Goal: Task Accomplishment & Management: Manage account settings

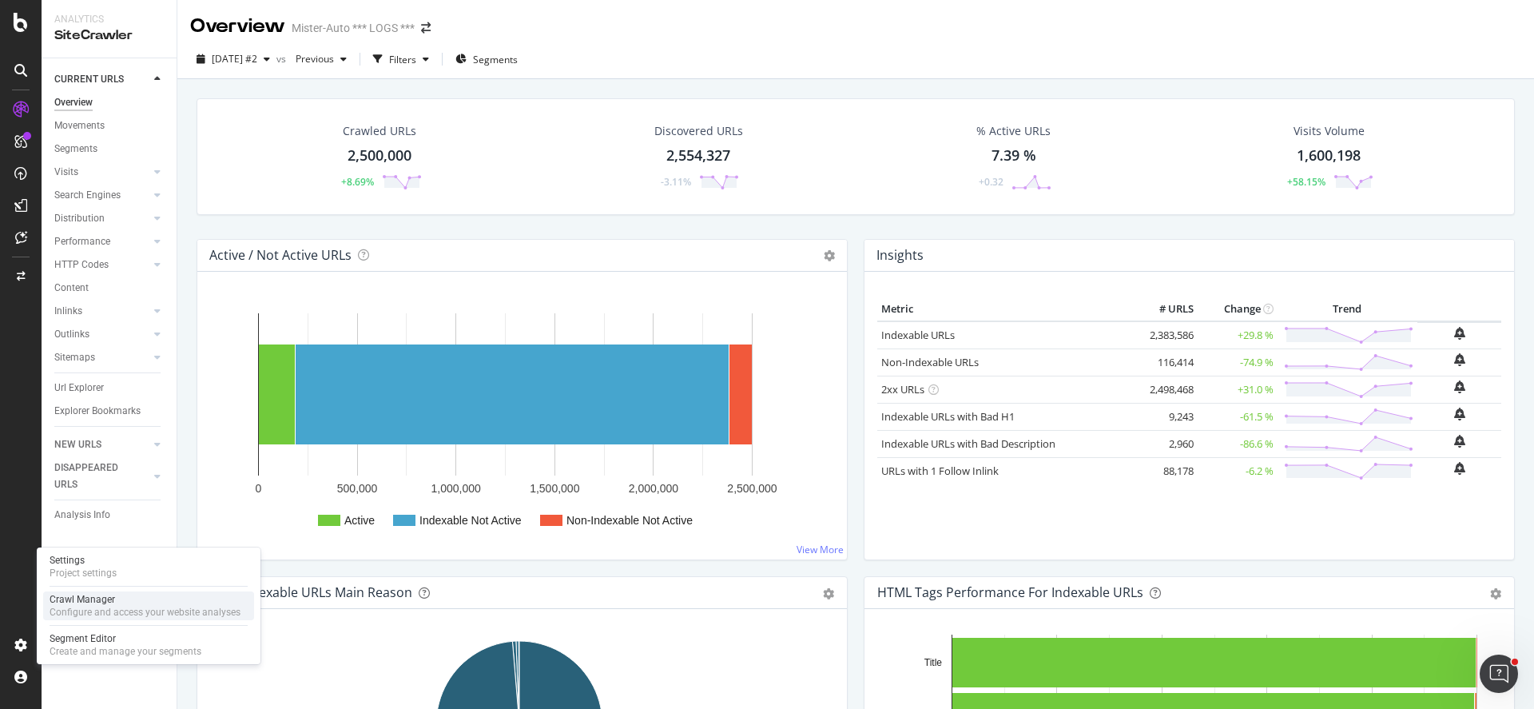
click at [109, 598] on div "Crawl Manager" at bounding box center [145, 599] width 191 height 13
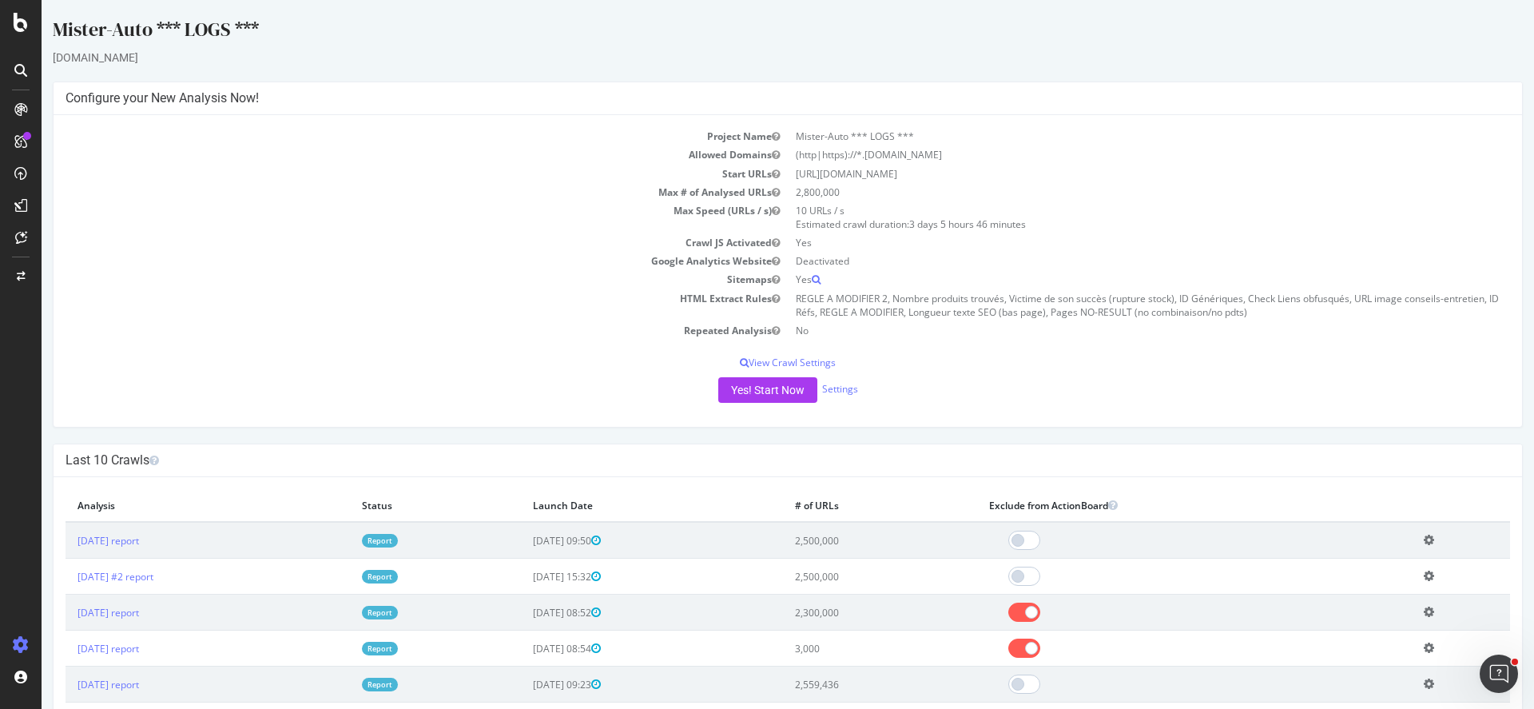
click at [139, 539] on link "2025 Sep. 8th report" at bounding box center [109, 541] width 62 height 14
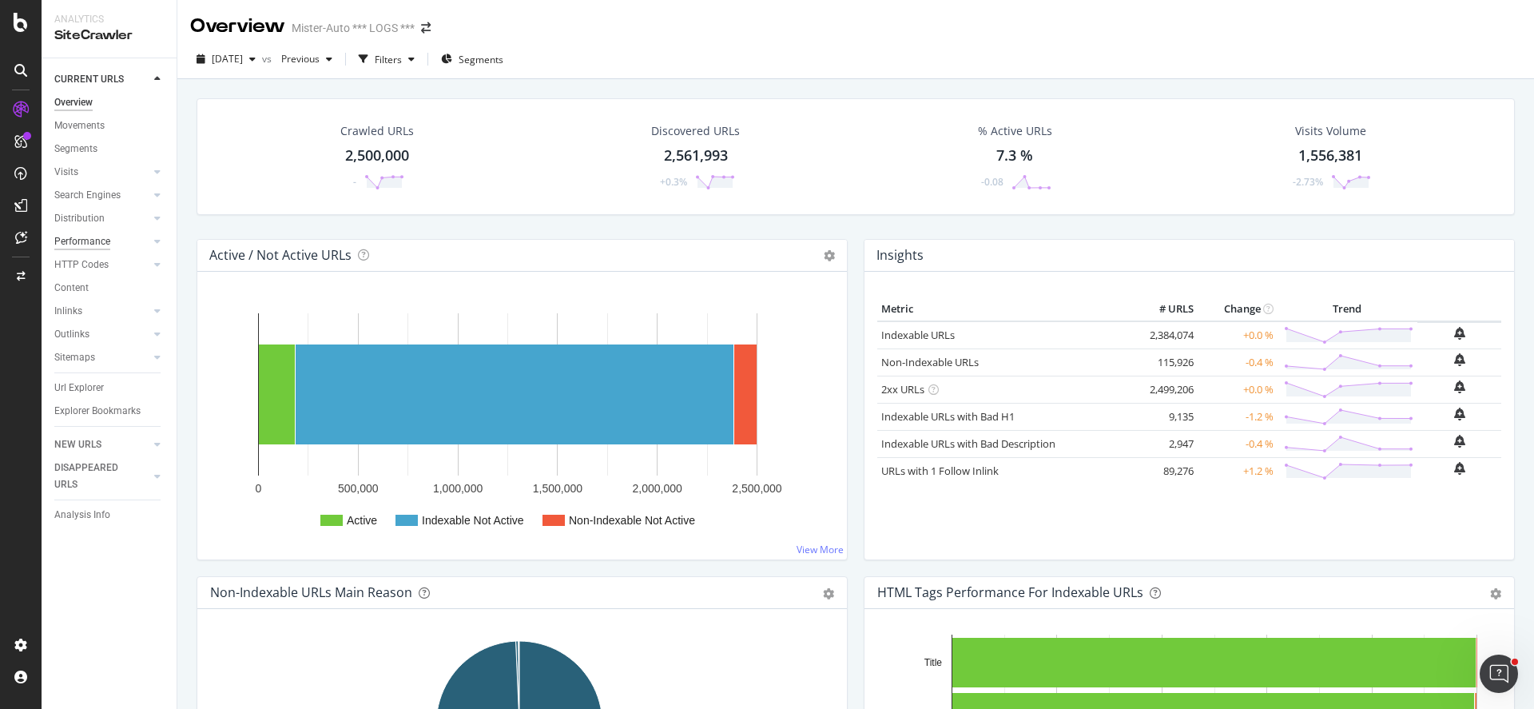
drag, startPoint x: 86, startPoint y: 267, endPoint x: 83, endPoint y: 249, distance: 17.9
click at [86, 267] on div "HTTP Codes" at bounding box center [81, 264] width 54 height 17
click at [101, 192] on div "Search Engines" at bounding box center [87, 195] width 66 height 17
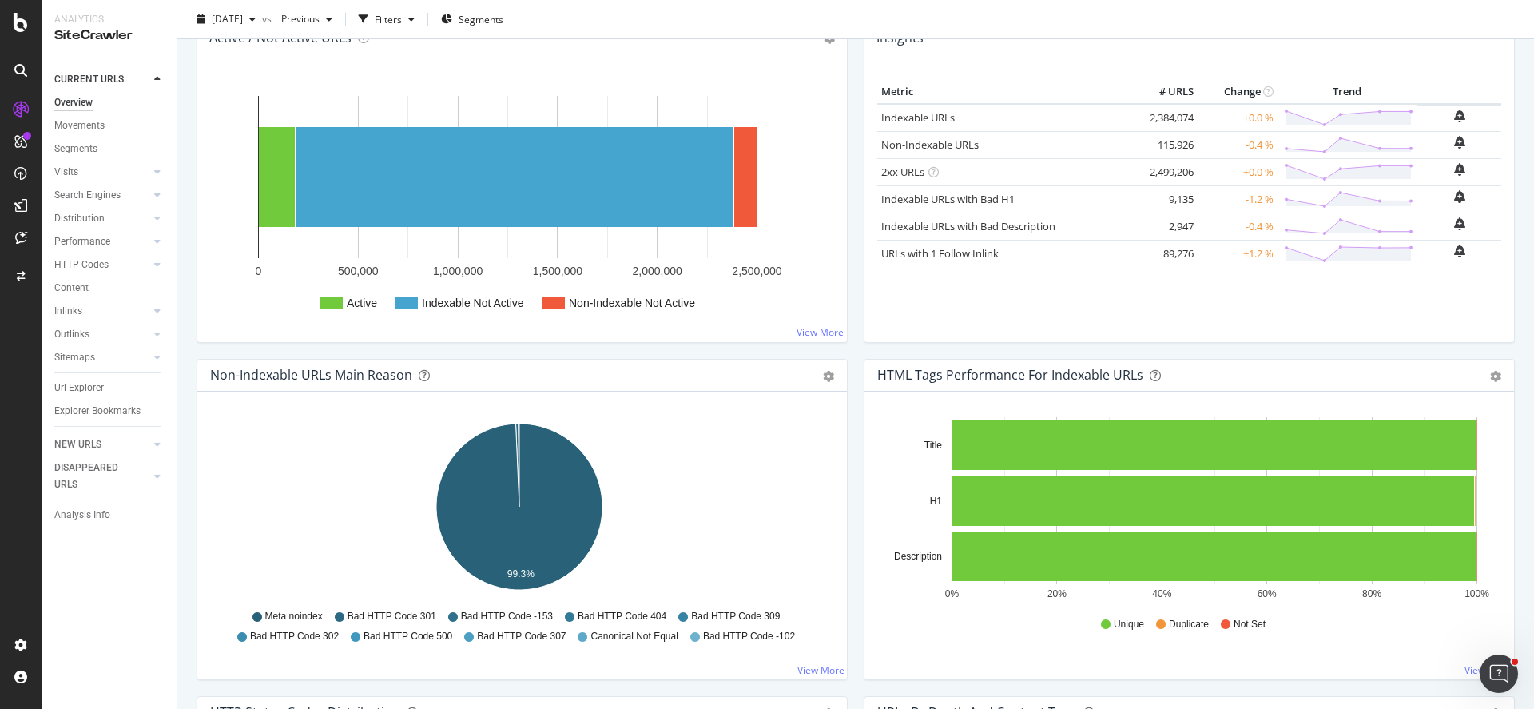
scroll to position [320, 0]
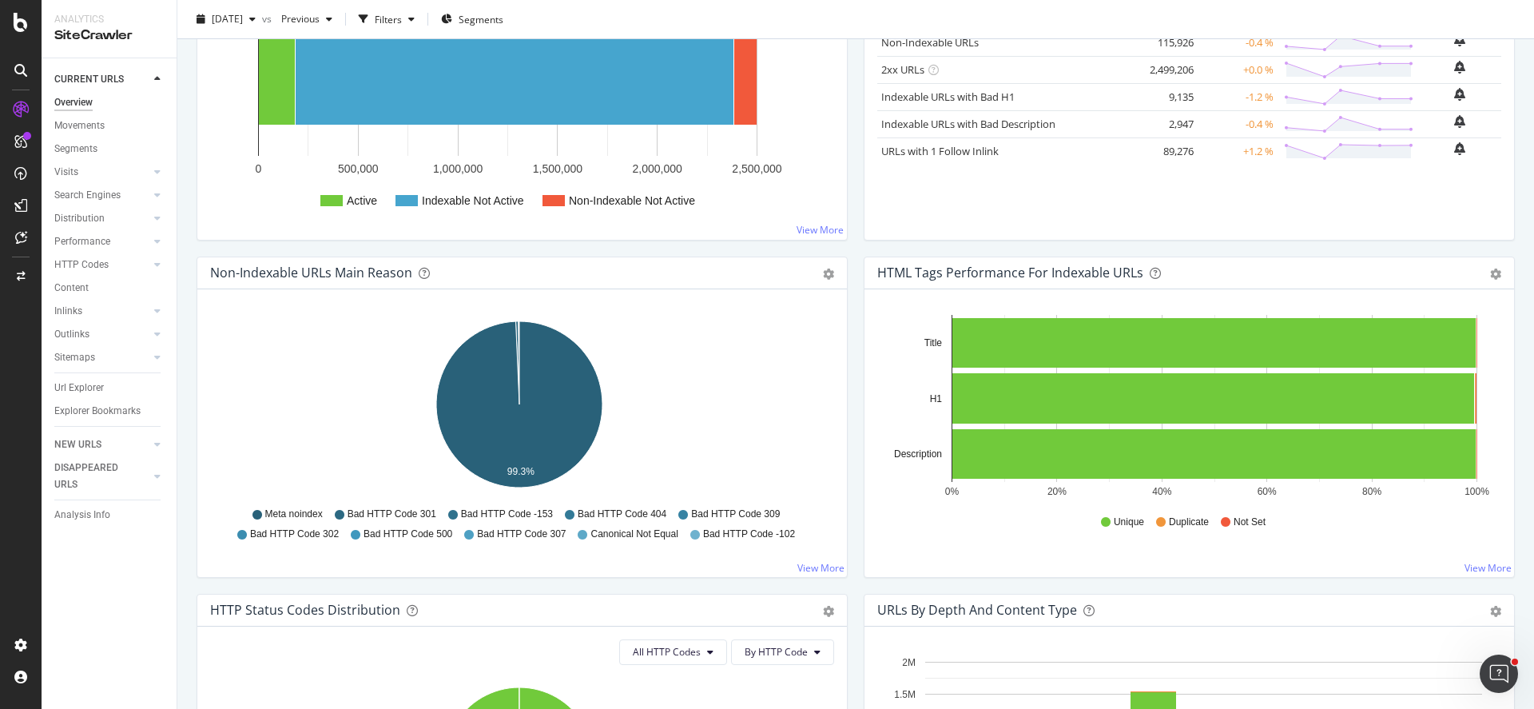
click at [813, 276] on div "Pie Table Export as CSV Add to Custom Report" at bounding box center [820, 272] width 27 height 16
click at [823, 275] on icon "gear" at bounding box center [828, 273] width 11 height 11
click at [777, 338] on span "Table" at bounding box center [773, 335] width 145 height 22
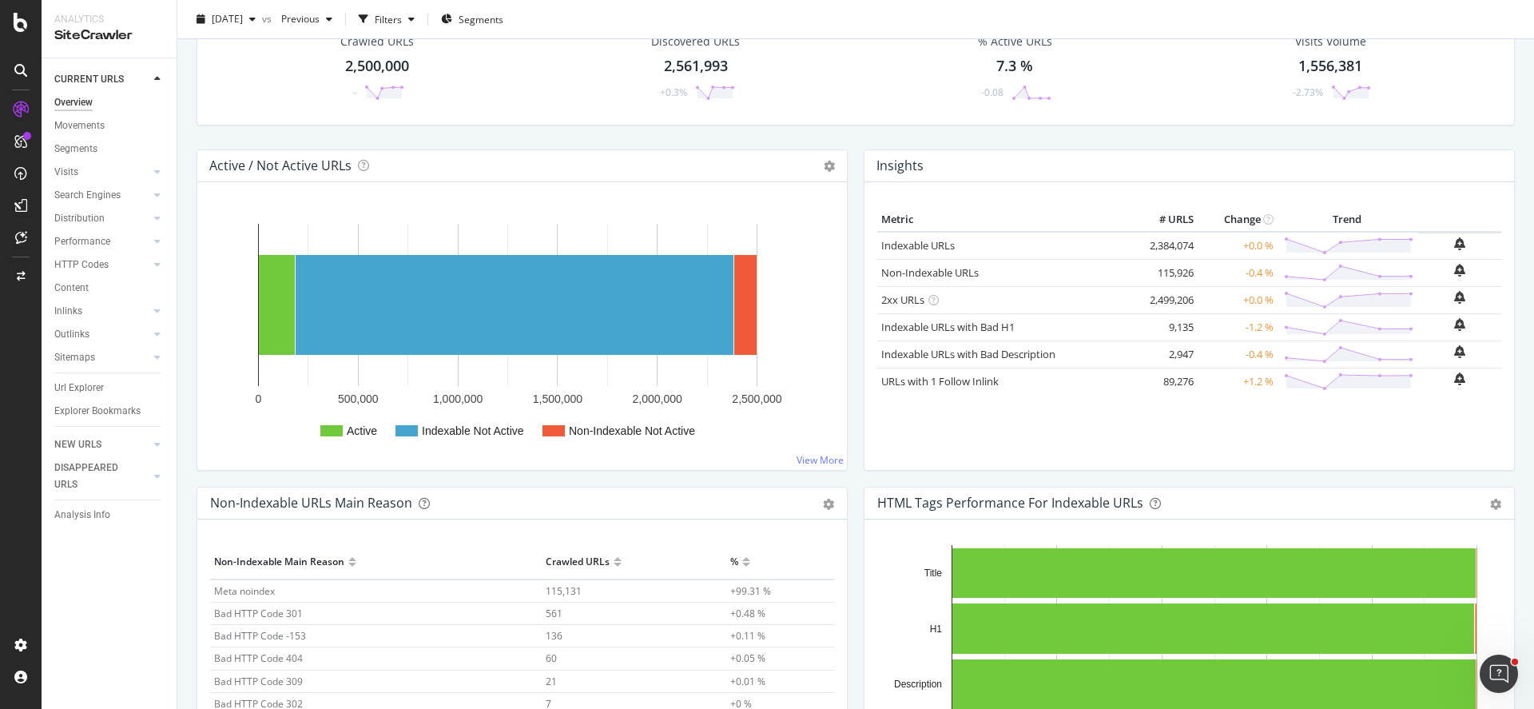
scroll to position [0, 0]
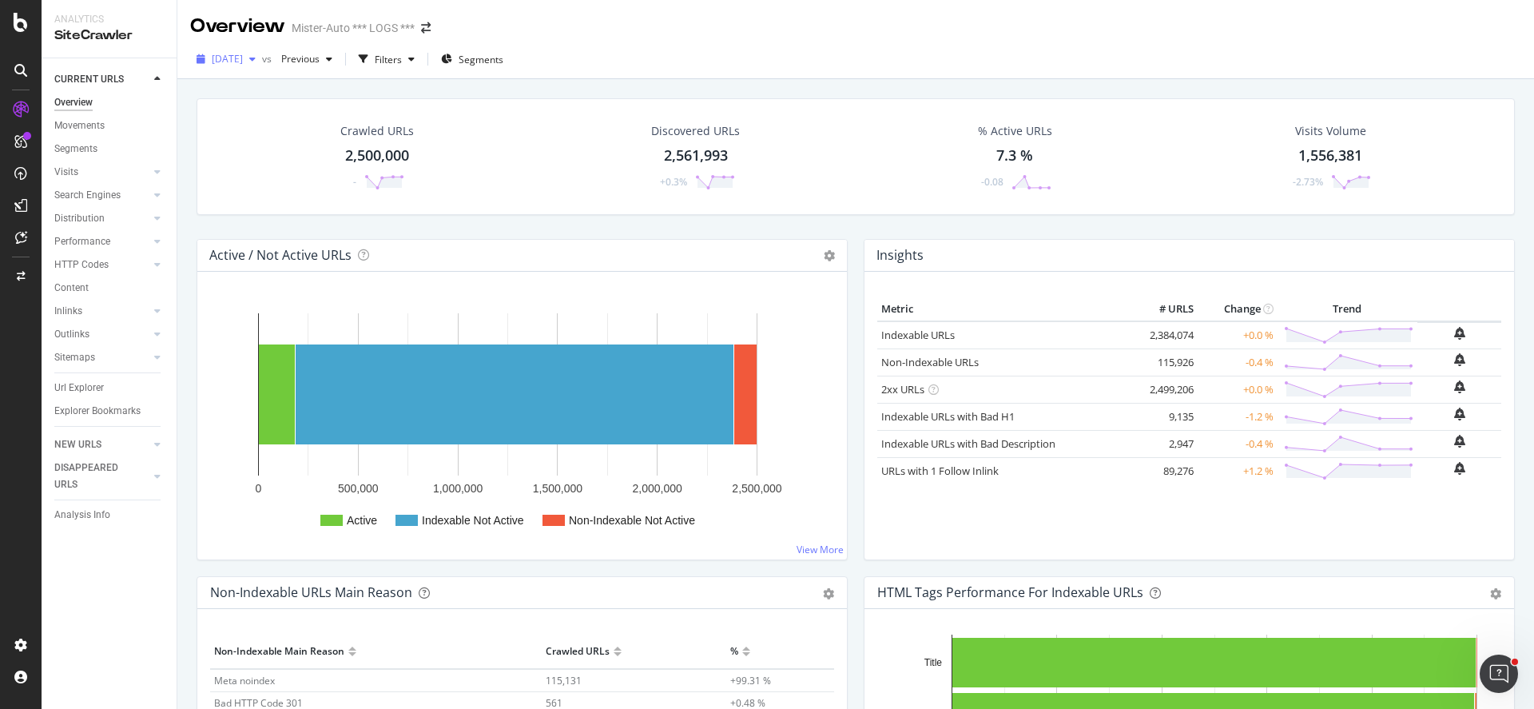
click at [243, 60] on span "2025 Sep. 8th" at bounding box center [227, 59] width 31 height 14
click at [294, 149] on div "2025 Aug. 29th #2" at bounding box center [255, 146] width 85 height 14
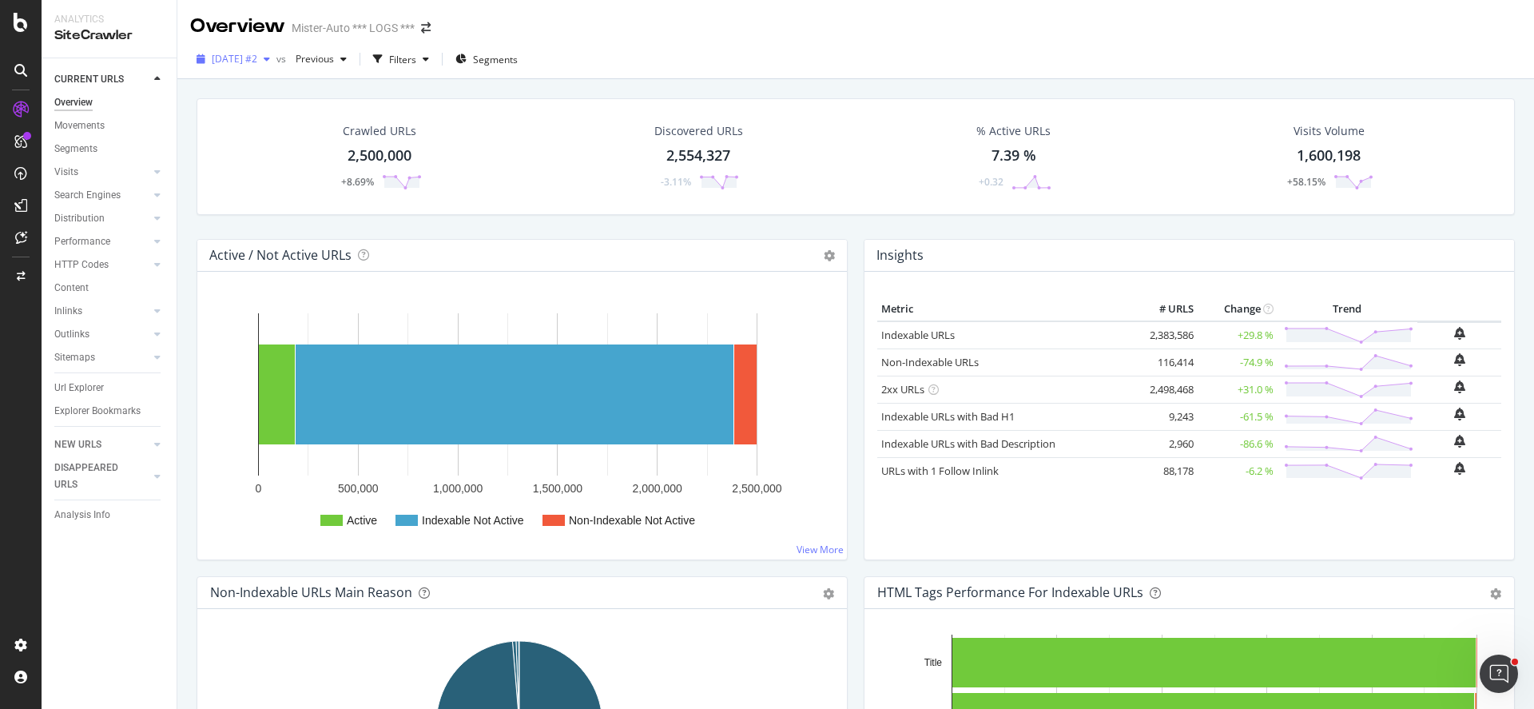
click at [244, 55] on span "2025 Aug. 29th #2" at bounding box center [235, 59] width 46 height 14
click at [286, 180] on div "2025 Aug. 17th" at bounding box center [255, 176] width 85 height 14
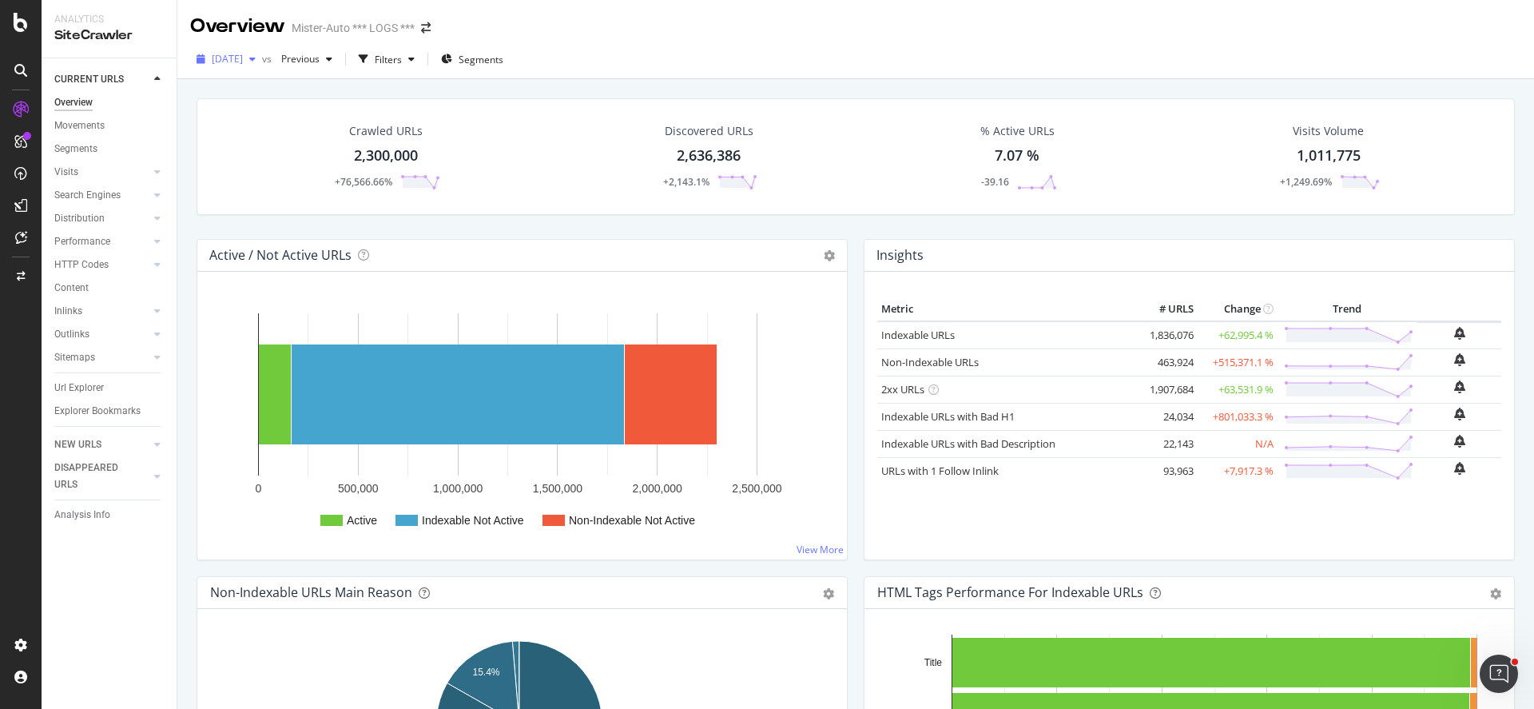
click at [243, 63] on span "2025 Aug. 17th" at bounding box center [227, 59] width 31 height 14
click at [327, 204] on div "3.0K URLs" at bounding box center [334, 205] width 44 height 14
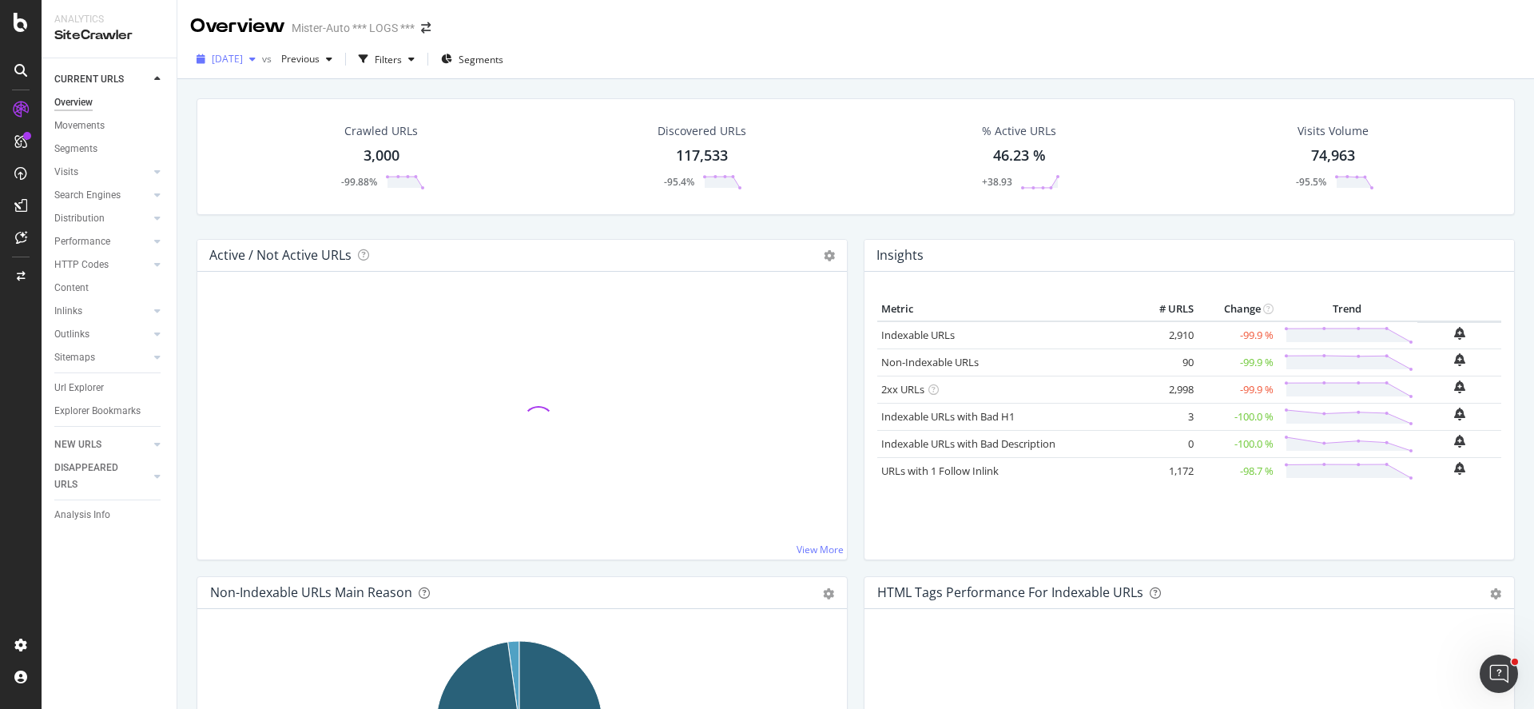
click at [234, 69] on div "2025 Aug. 12th" at bounding box center [226, 59] width 72 height 24
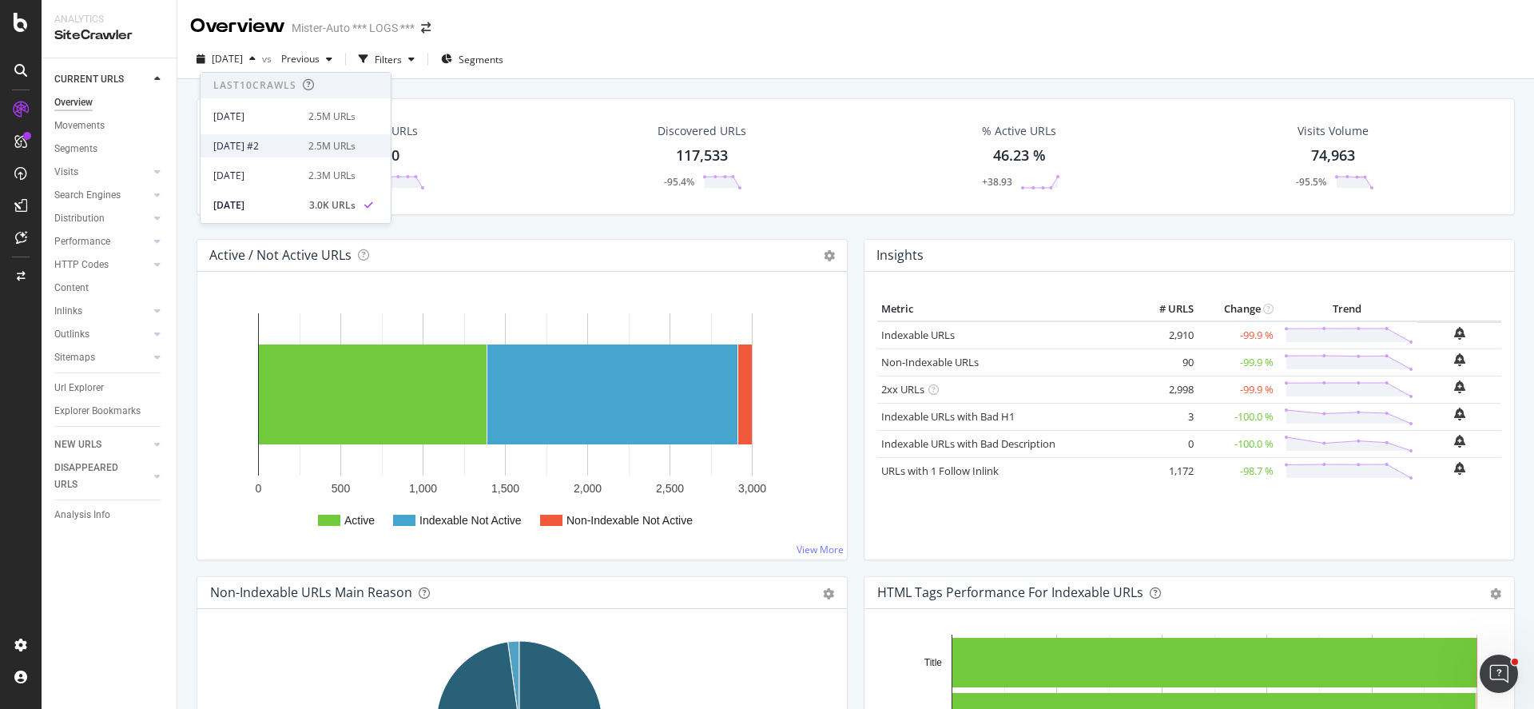
click at [280, 148] on div "2025 Aug. 29th #2" at bounding box center [255, 146] width 85 height 14
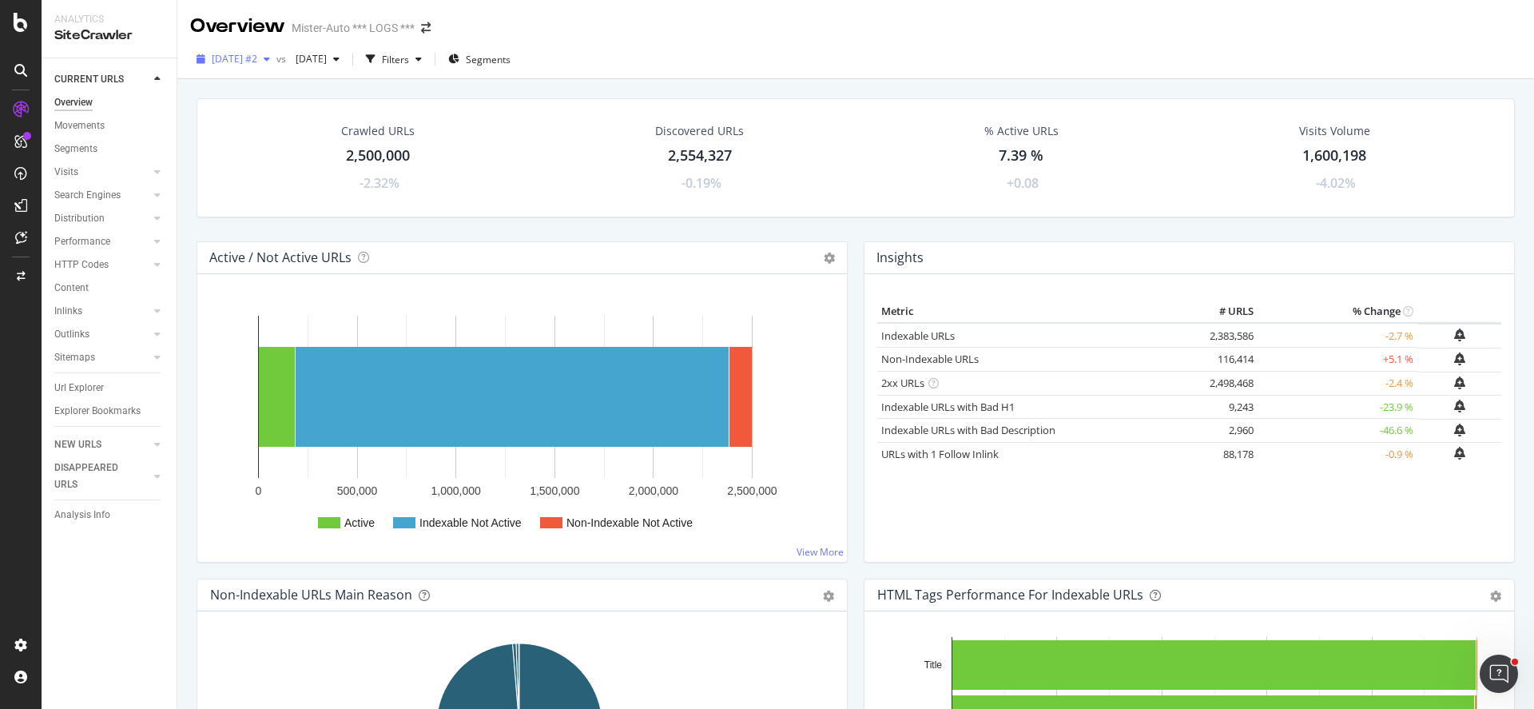
click at [276, 66] on div "2025 Aug. 29th #2" at bounding box center [233, 59] width 86 height 24
click at [765, 57] on div "2025 Aug. 29th #2 vs 2025 Jul. 31st Filters Segments" at bounding box center [855, 62] width 1357 height 32
click at [327, 58] on span "2025 Jul. 31st" at bounding box center [308, 59] width 38 height 14
click at [437, 173] on div "2.3M URLs" at bounding box center [444, 176] width 47 height 14
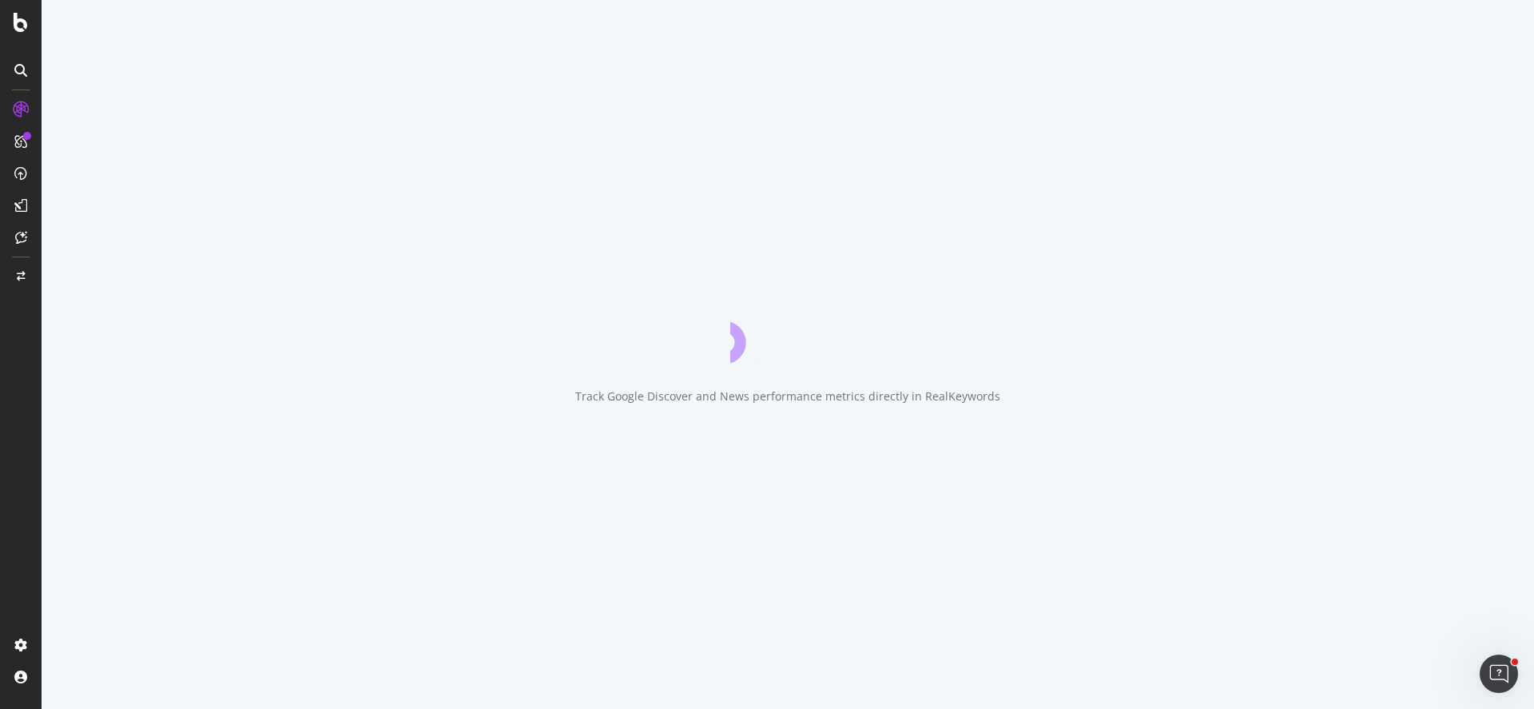
click at [267, 65] on div "Track Google Discover and News performance metrics directly in RealKeywords" at bounding box center [788, 354] width 1493 height 709
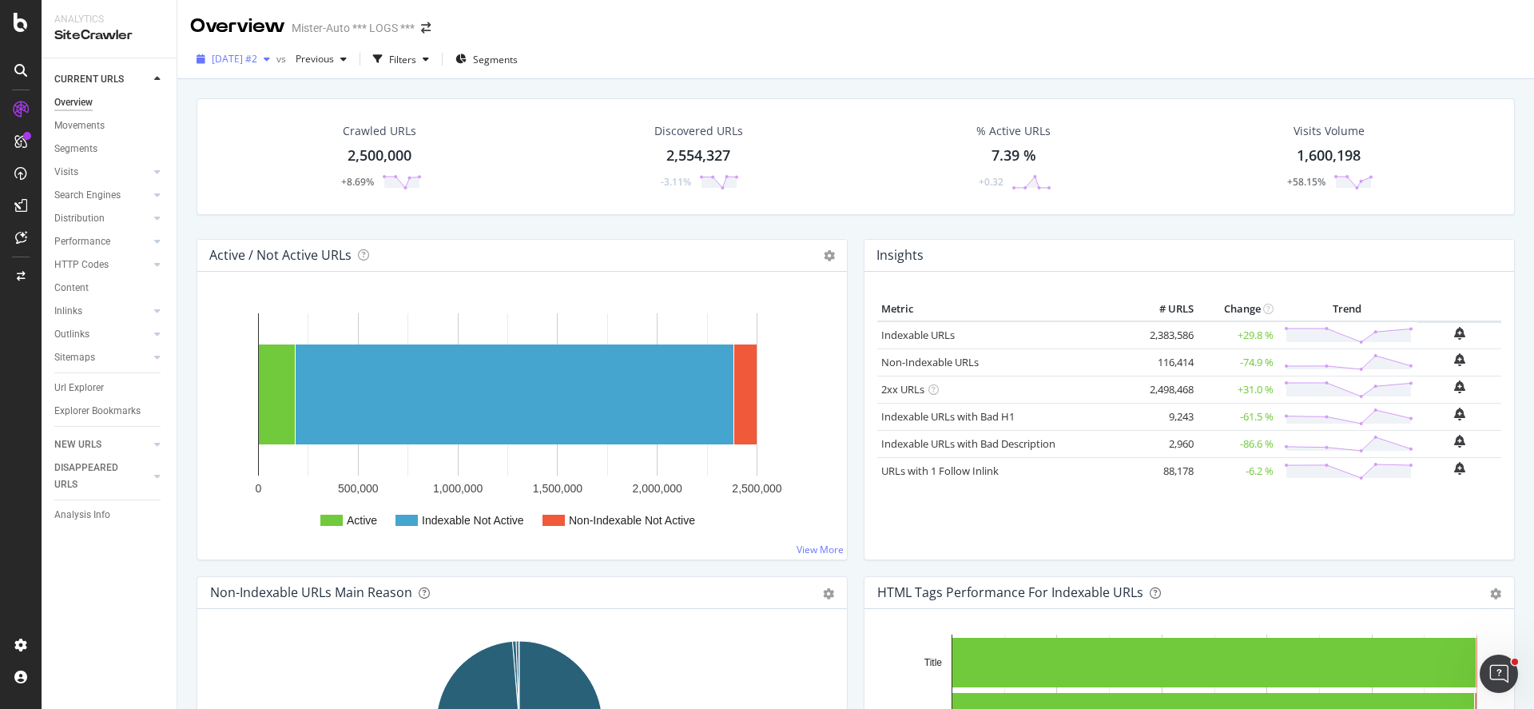
click at [270, 51] on div "2025 Aug. 29th #2" at bounding box center [233, 59] width 86 height 24
click at [590, 109] on div "Crawled URLs 2,500,000 +8.69% Discovered URLs 2,554,327 -3.11% % Active URLs 7.…" at bounding box center [856, 156] width 1318 height 117
click at [129, 568] on div "Settings Project settings" at bounding box center [148, 566] width 211 height 29
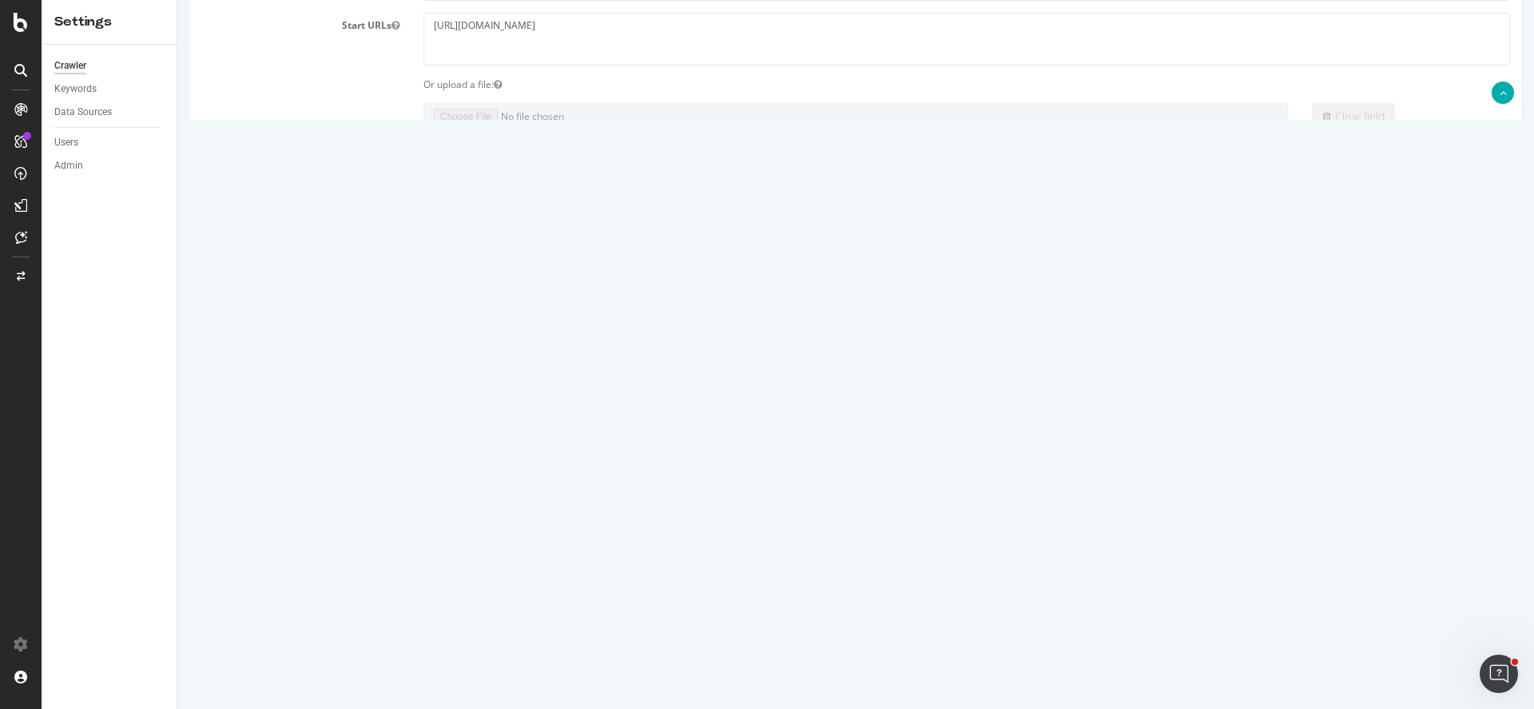
scroll to position [399, 0]
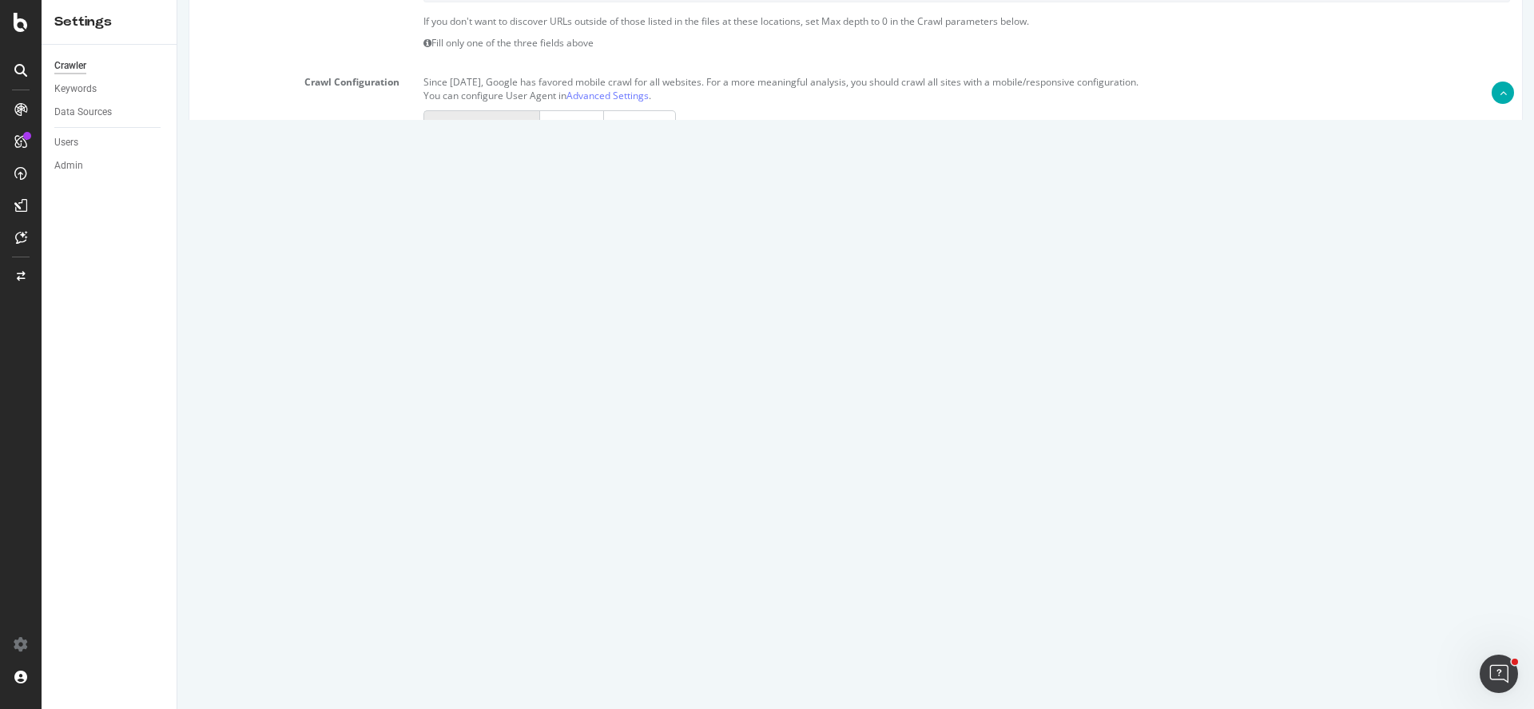
click at [460, 554] on input "2800000" at bounding box center [522, 555] width 198 height 27
click at [461, 555] on input "2800000" at bounding box center [522, 555] width 198 height 27
click at [444, 558] on input "2800000" at bounding box center [522, 555] width 198 height 27
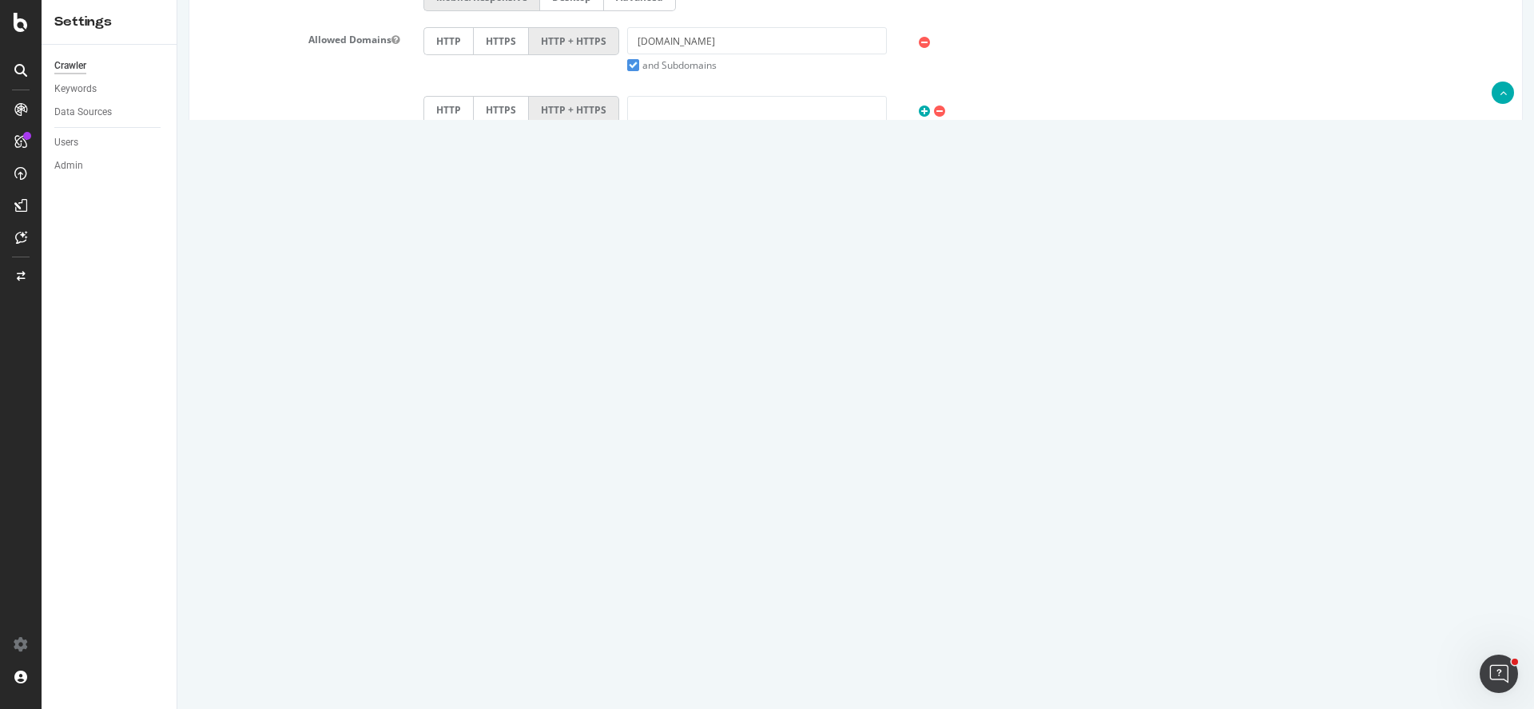
scroll to position [623, 0]
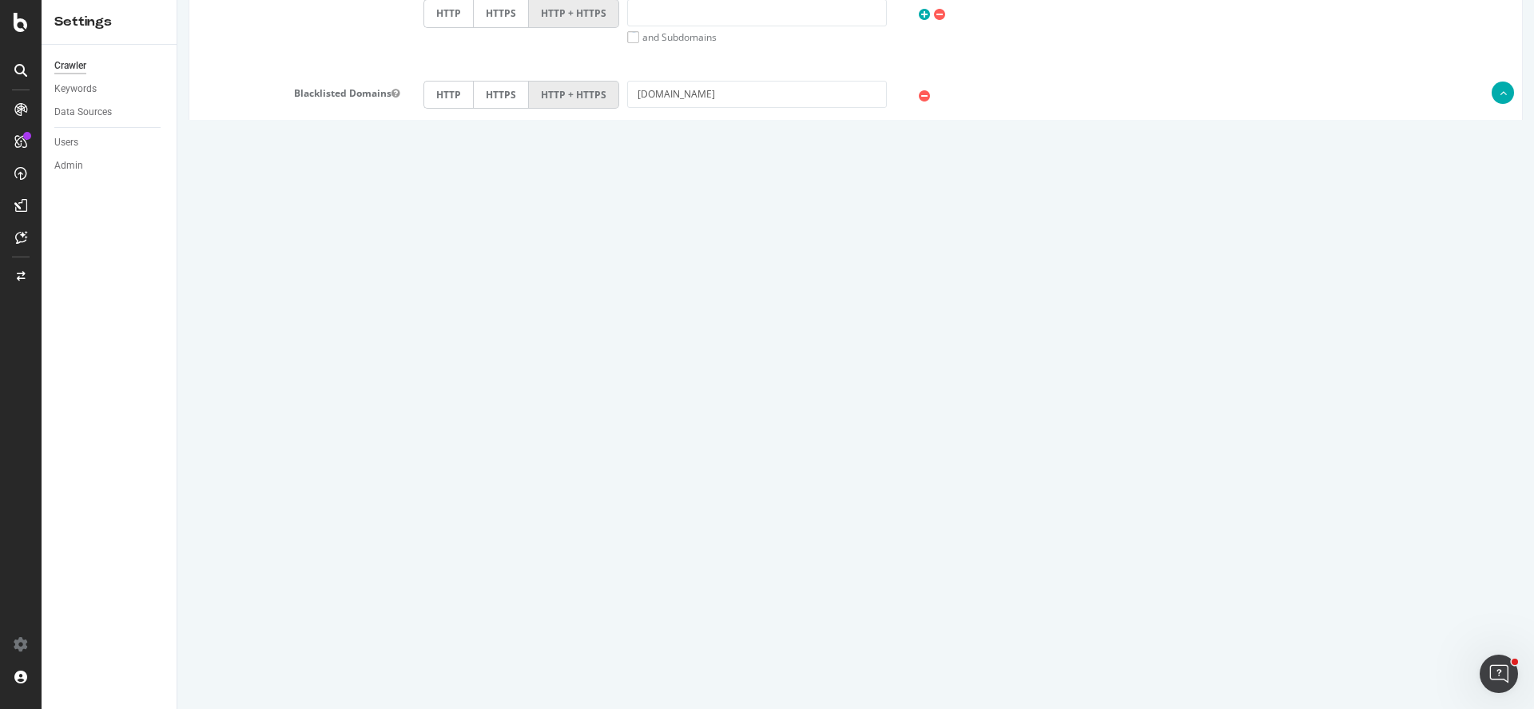
type input "3000000"
click at [788, 664] on button "Save" at bounding box center [794, 656] width 38 height 24
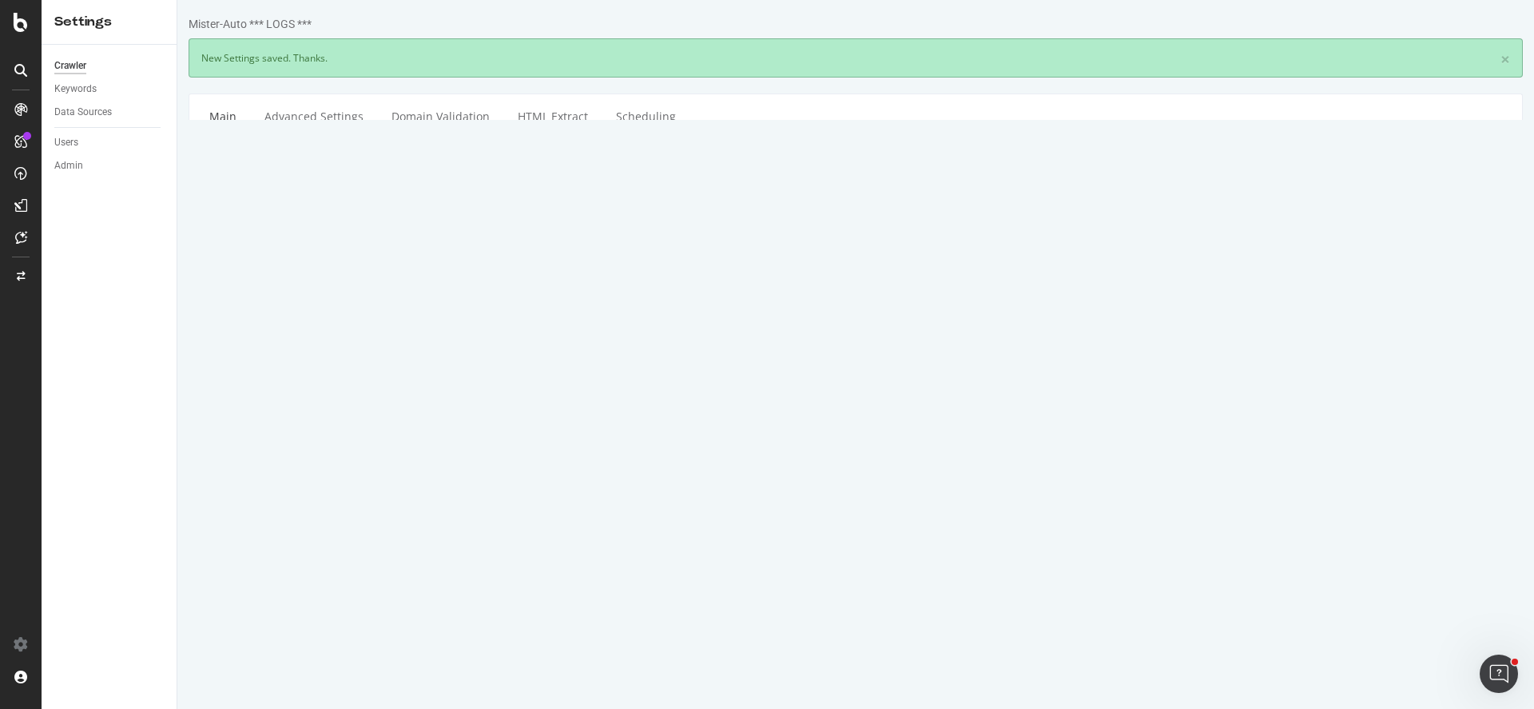
scroll to position [0, 0]
click at [88, 180] on div "SiteCrawler" at bounding box center [87, 180] width 57 height 16
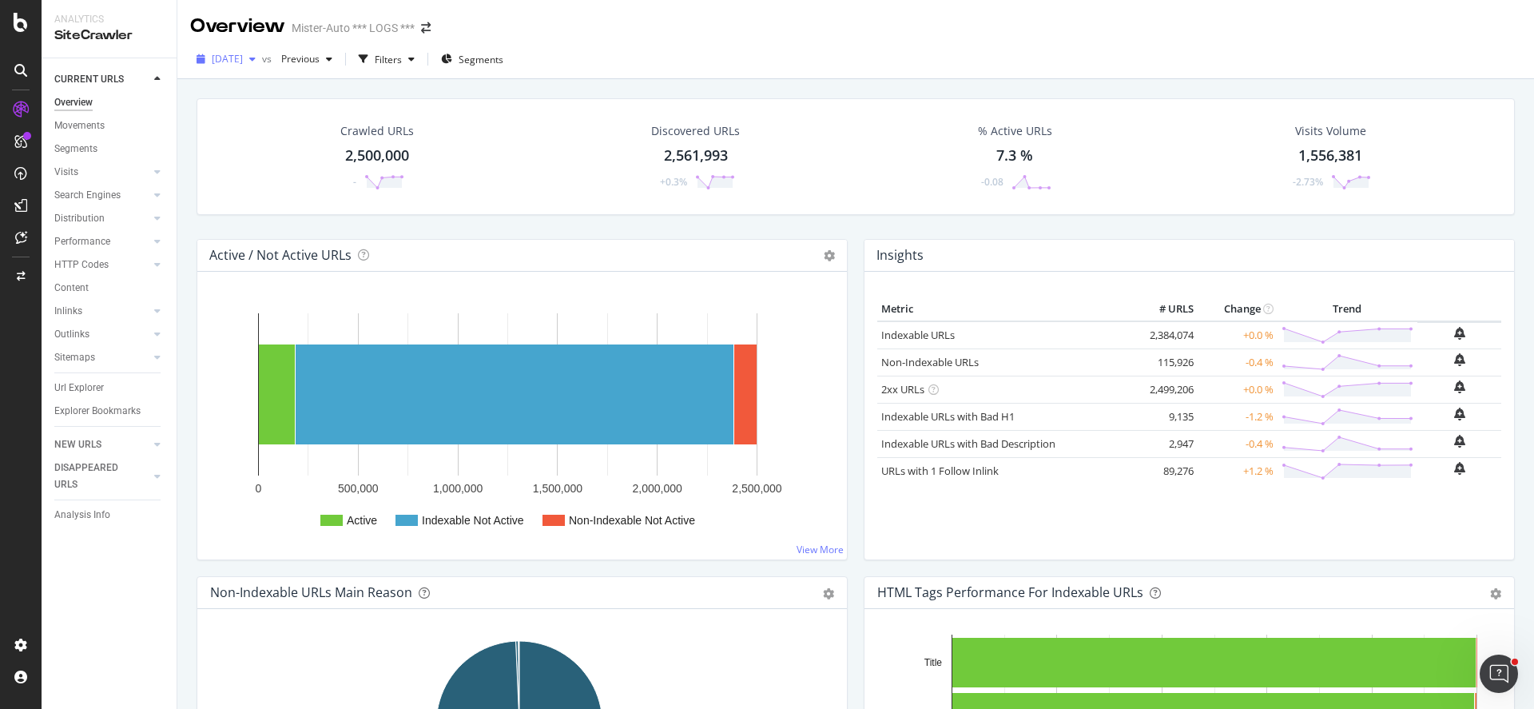
click at [243, 65] on span "2025 Sep. 8th" at bounding box center [227, 59] width 31 height 14
click at [278, 153] on div "2025 Aug. 29th #2 2.5M URLs" at bounding box center [296, 145] width 190 height 23
click at [244, 66] on span "2025 Aug. 29th #2" at bounding box center [235, 59] width 46 height 14
click at [879, 64] on div "2025 Aug. 29th #2 vs Previous Filters Segments" at bounding box center [855, 62] width 1357 height 32
click at [96, 260] on div "HTTP Codes" at bounding box center [81, 264] width 54 height 17
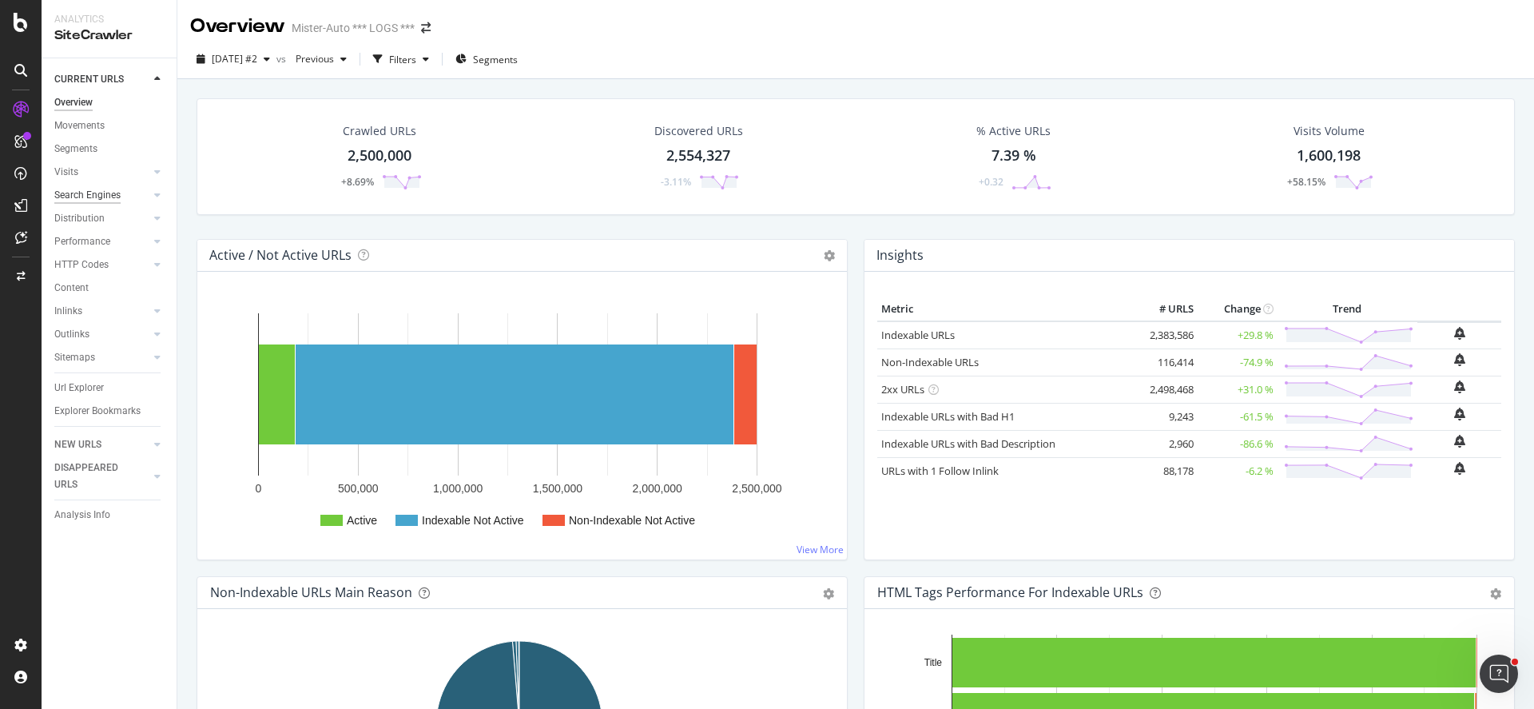
click at [98, 199] on div "Search Engines" at bounding box center [87, 195] width 66 height 17
click at [800, 66] on div "2025 Aug. 29th #2 vs Previous Filters Segments" at bounding box center [855, 62] width 1357 height 32
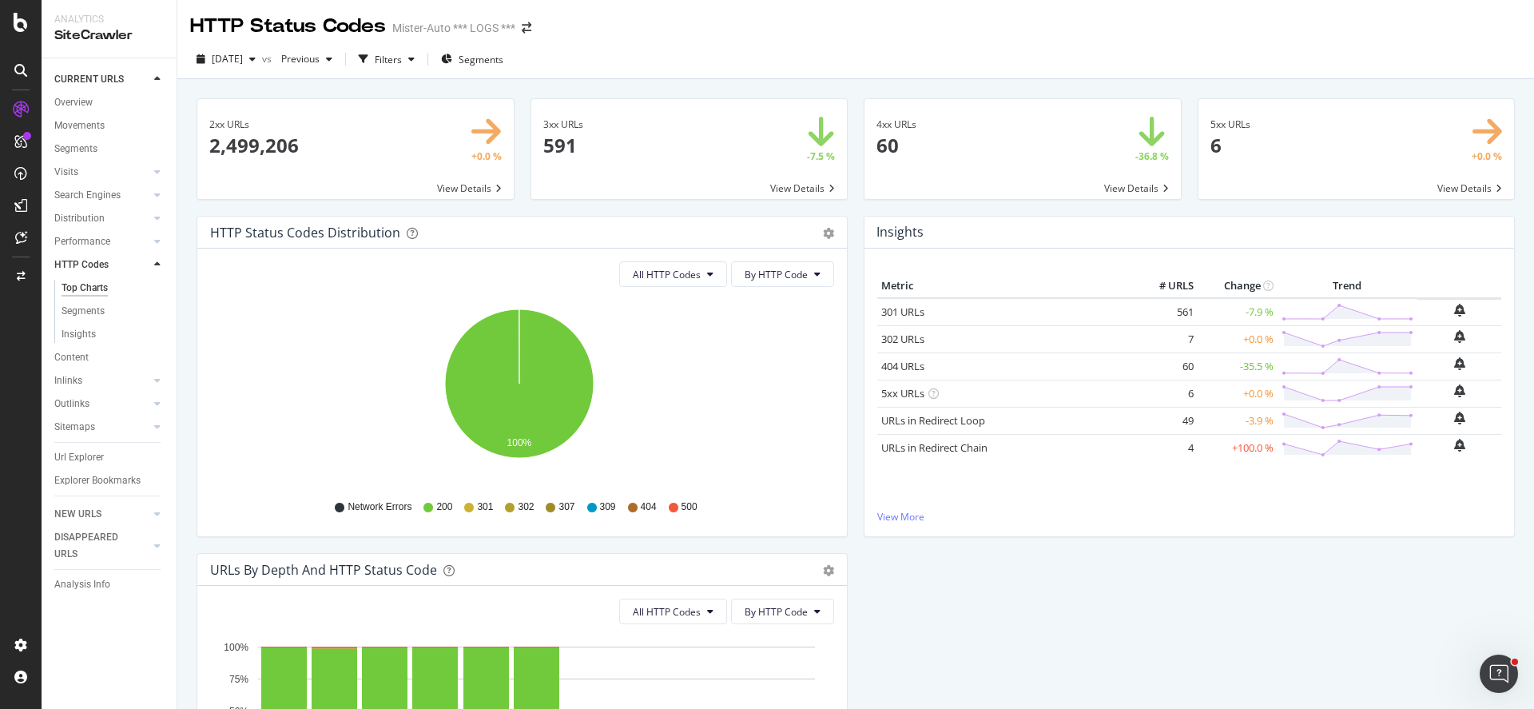
drag, startPoint x: 568, startPoint y: 144, endPoint x: 606, endPoint y: 139, distance: 38.6
click at [569, 144] on span at bounding box center [689, 149] width 316 height 100
click at [1008, 150] on span at bounding box center [1023, 149] width 316 height 100
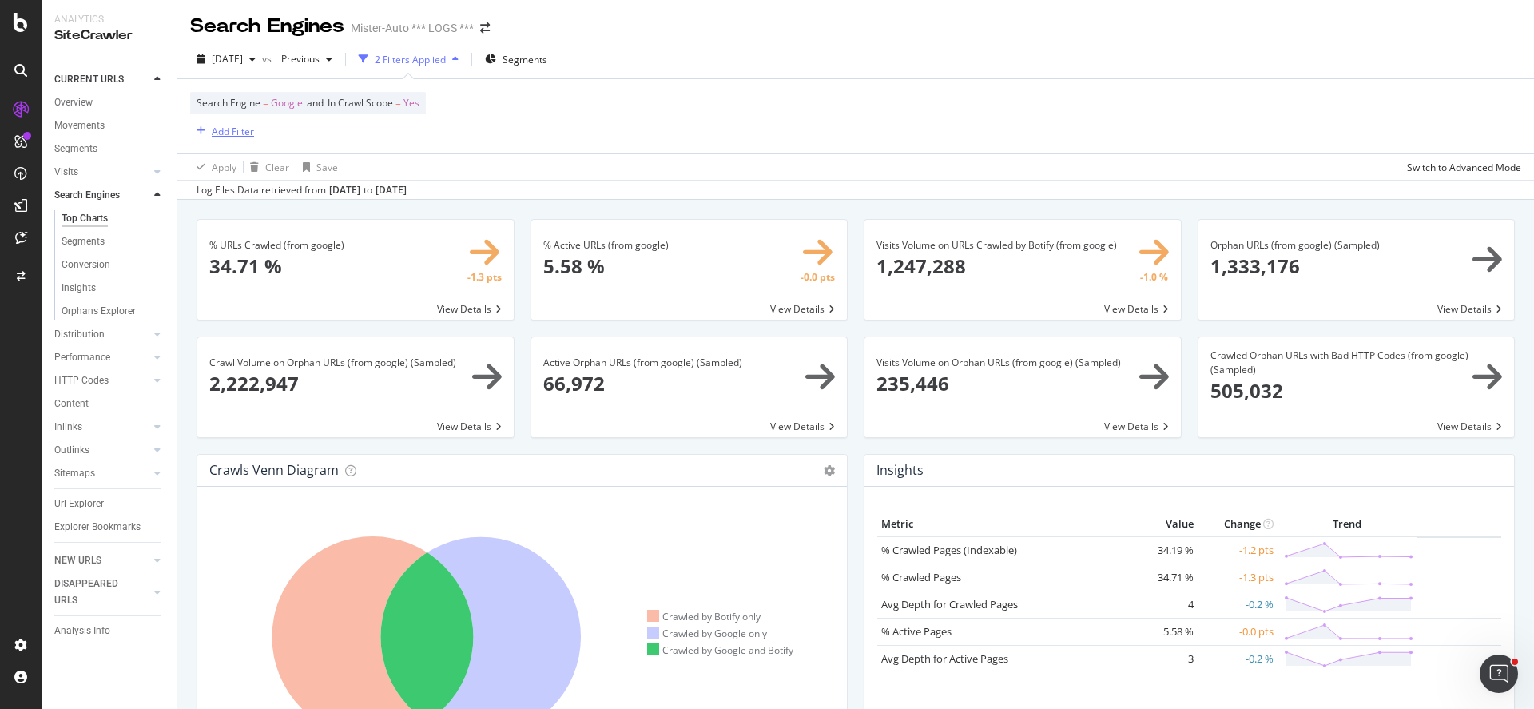
click at [217, 134] on div "Add Filter" at bounding box center [233, 132] width 42 height 14
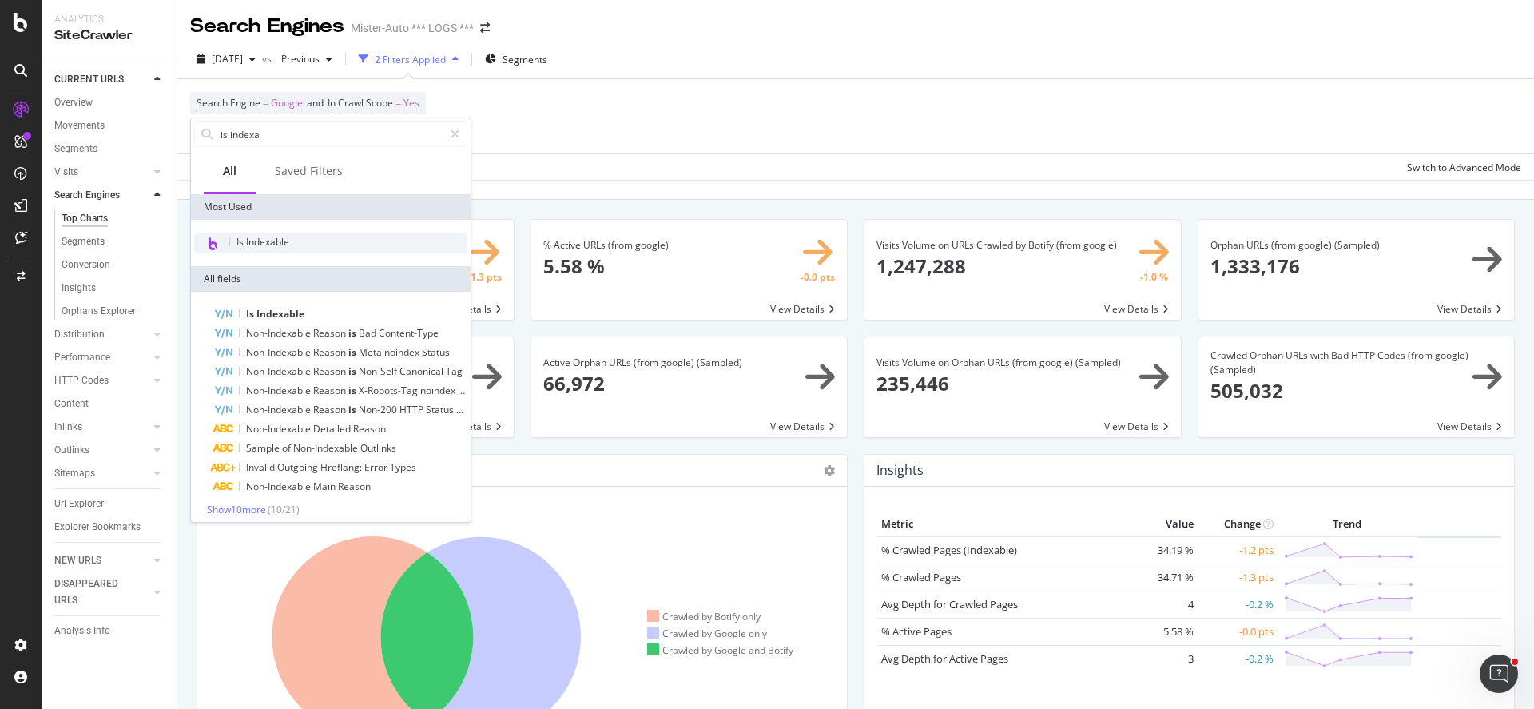
type input "is indexa"
click at [302, 239] on div "Is Indexable" at bounding box center [330, 243] width 273 height 21
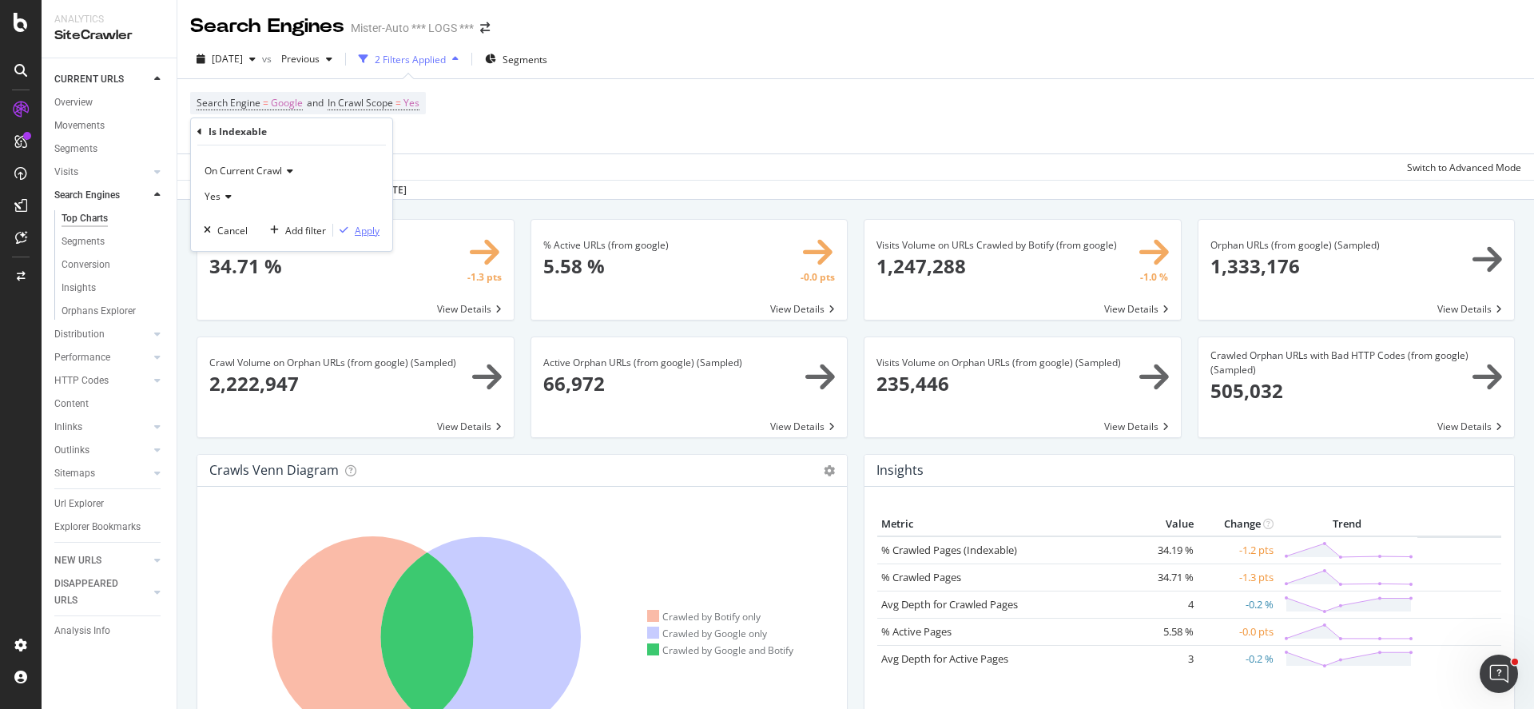
click at [360, 231] on div "Apply" at bounding box center [367, 231] width 25 height 14
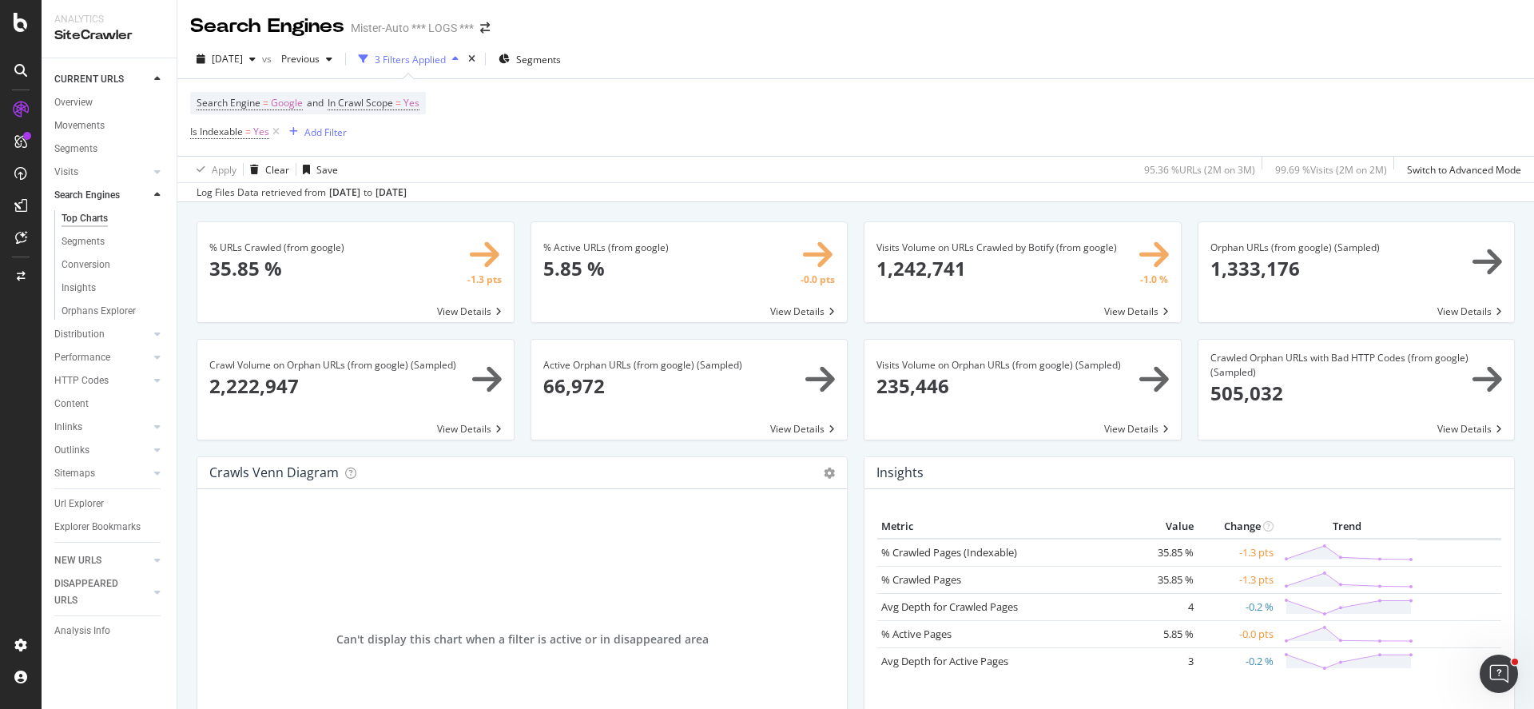
click at [676, 104] on div "Search Engine = Google and In Crawl Scope = Yes Is Indexable = Yes Add Filter" at bounding box center [855, 117] width 1331 height 77
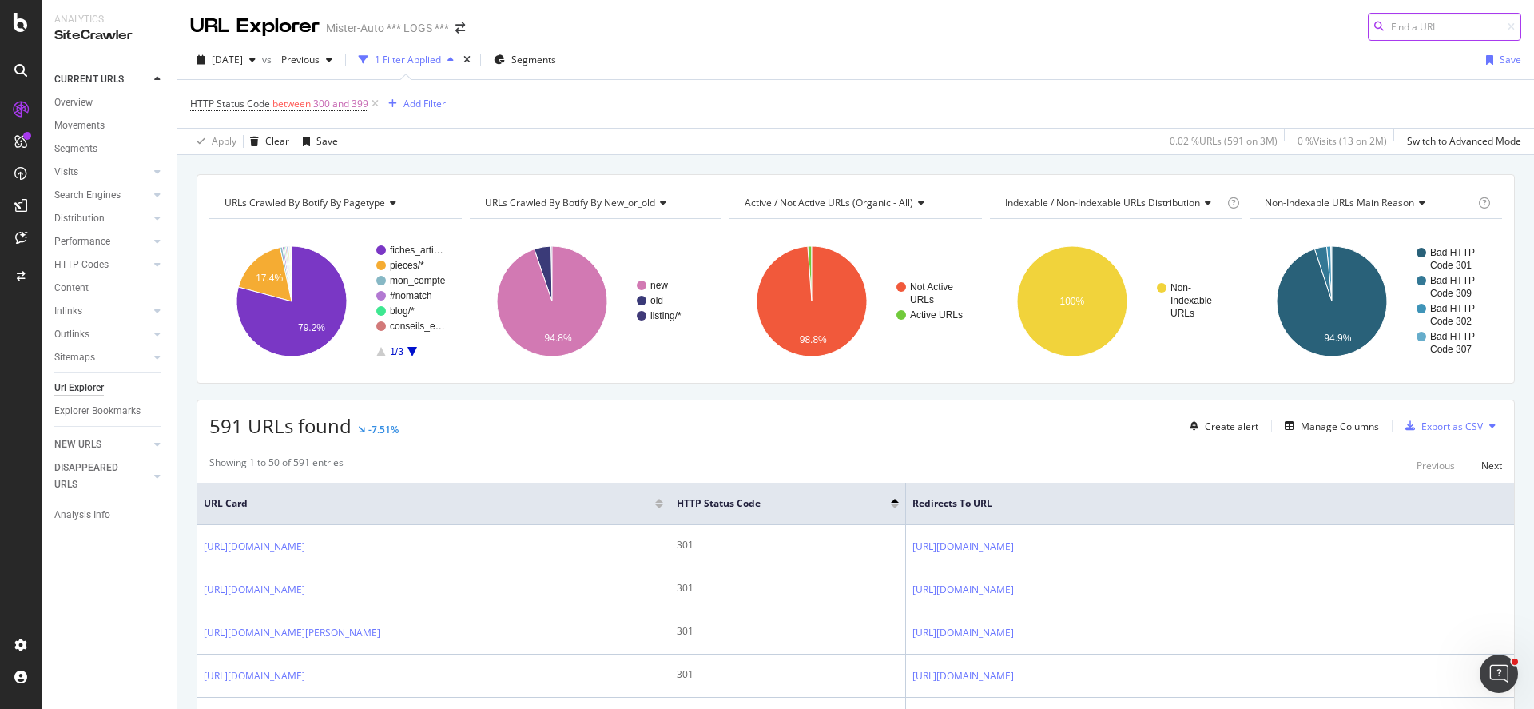
scroll to position [80, 0]
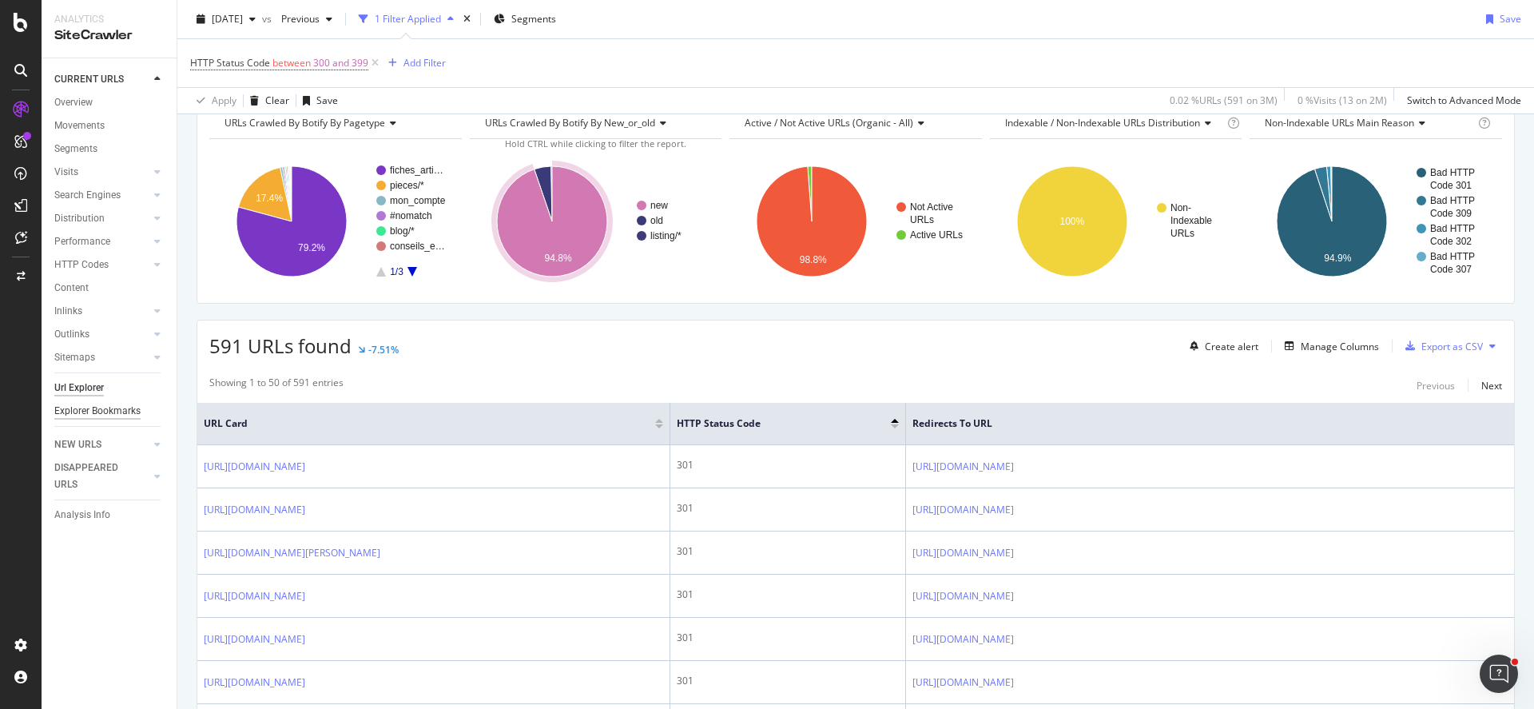
click at [118, 409] on div "Explorer Bookmarks" at bounding box center [97, 411] width 86 height 17
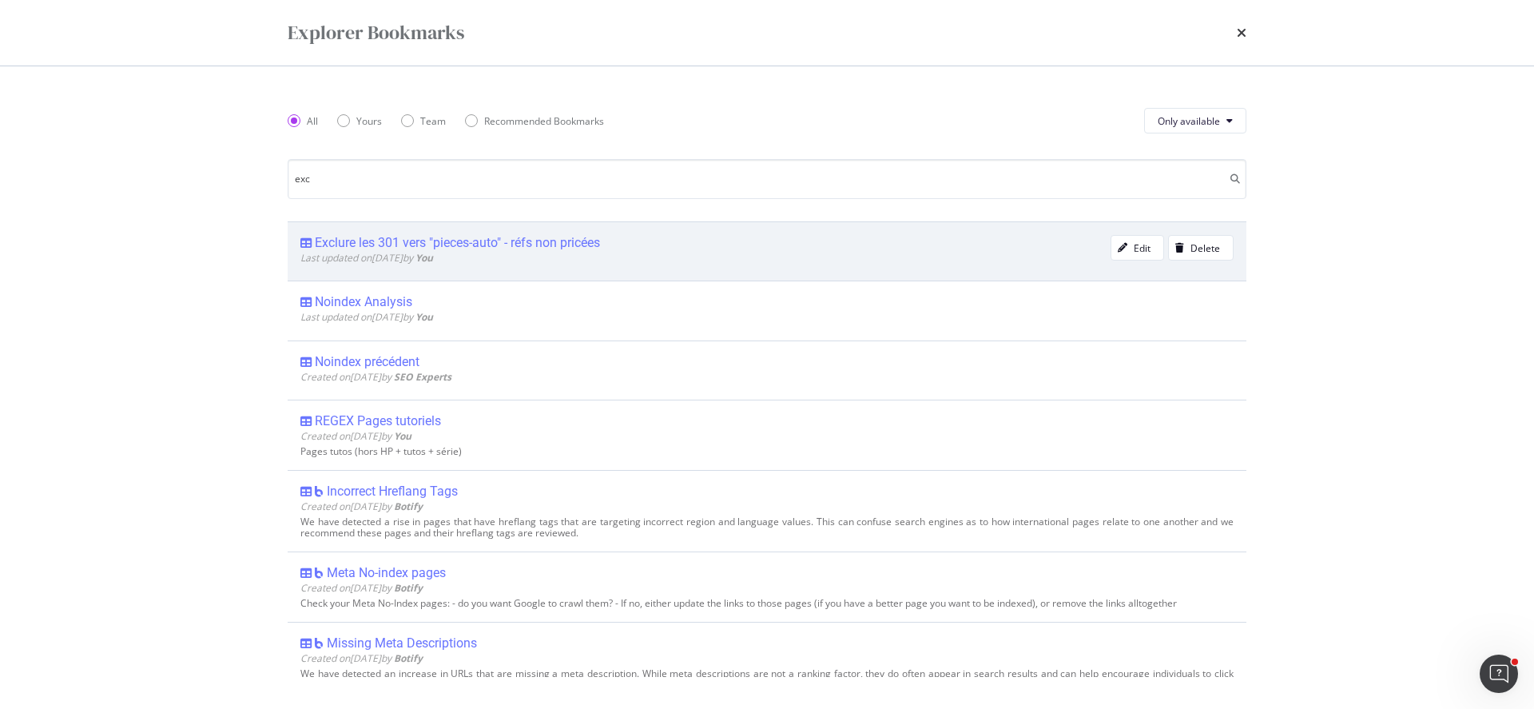
type input "exc"
click at [430, 251] on span "Last updated on 2023 Oct 5th by You" at bounding box center [366, 258] width 133 height 14
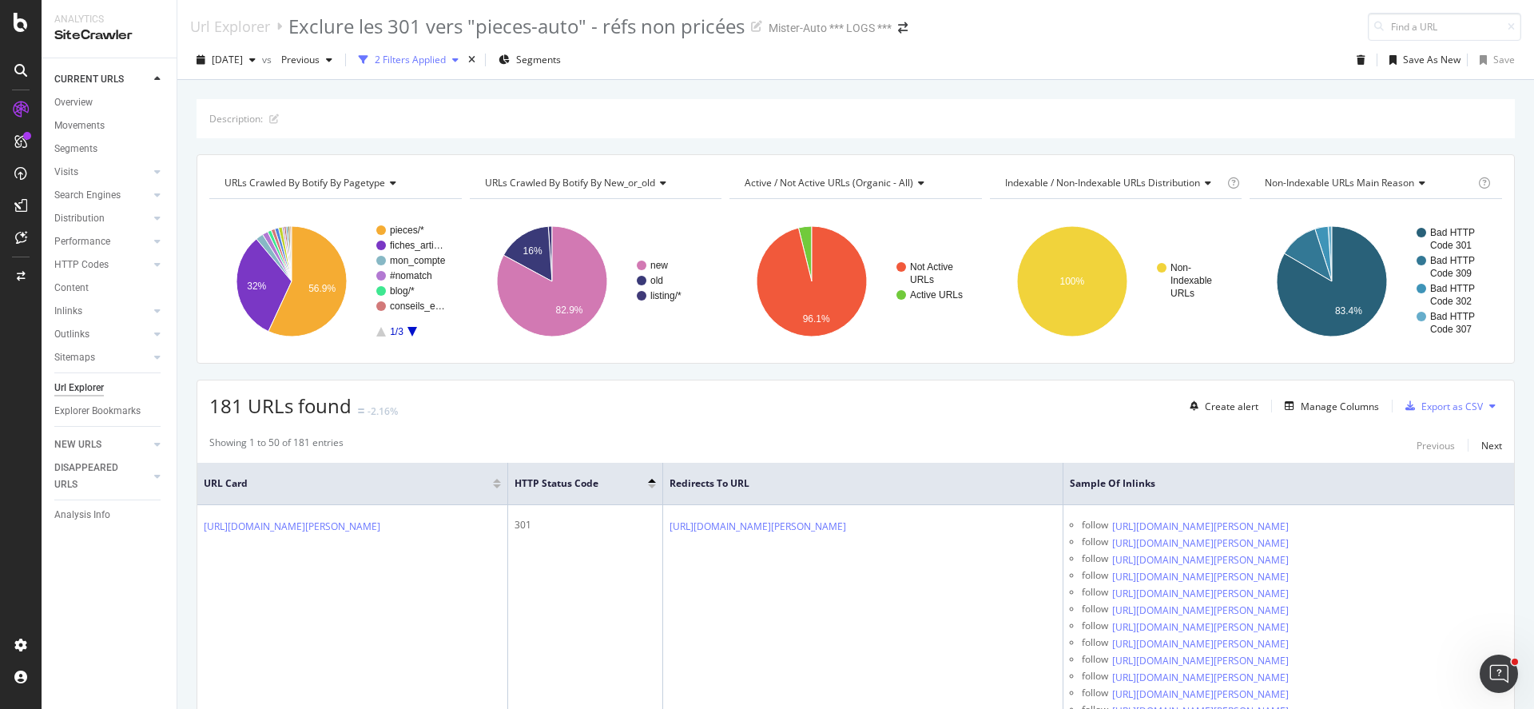
click at [446, 64] on div "2 Filters Applied" at bounding box center [410, 60] width 71 height 14
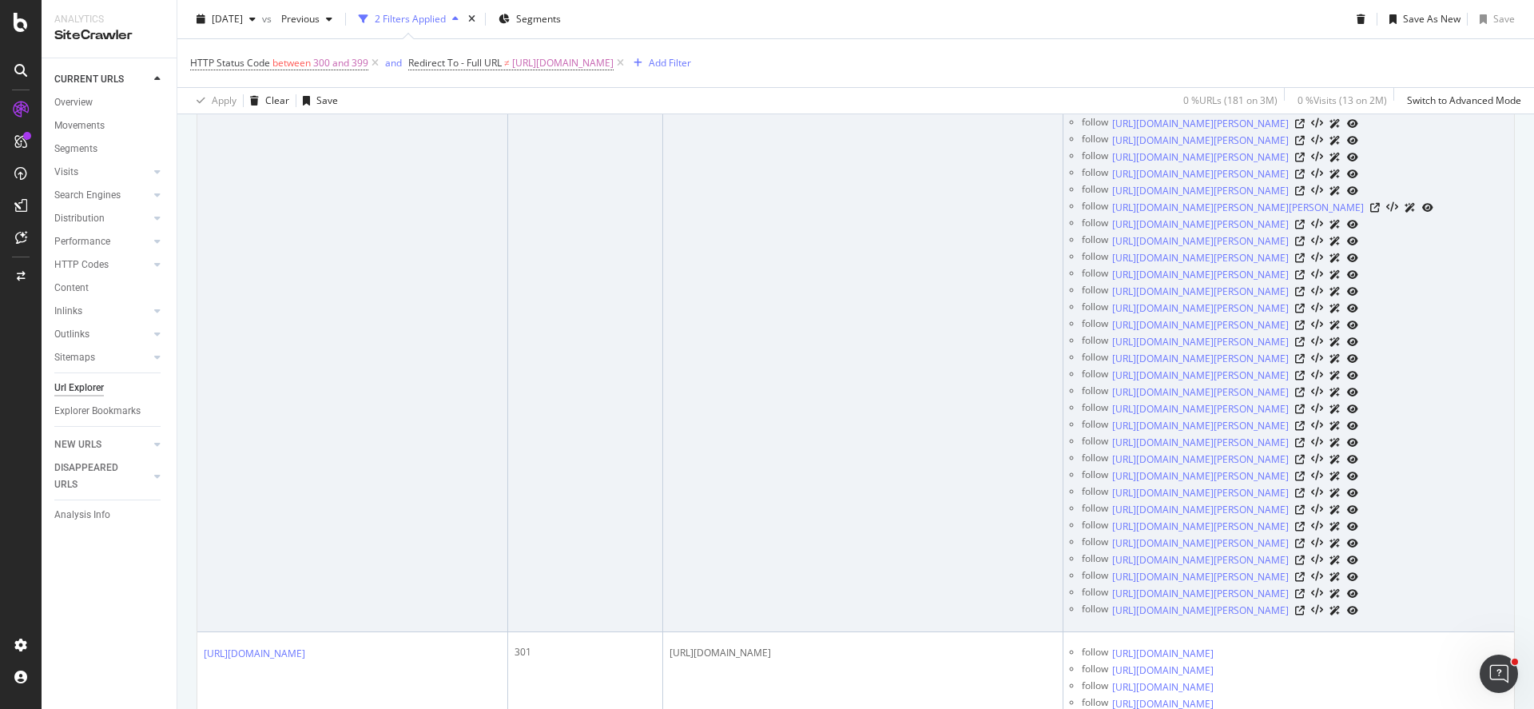
scroll to position [1039, 0]
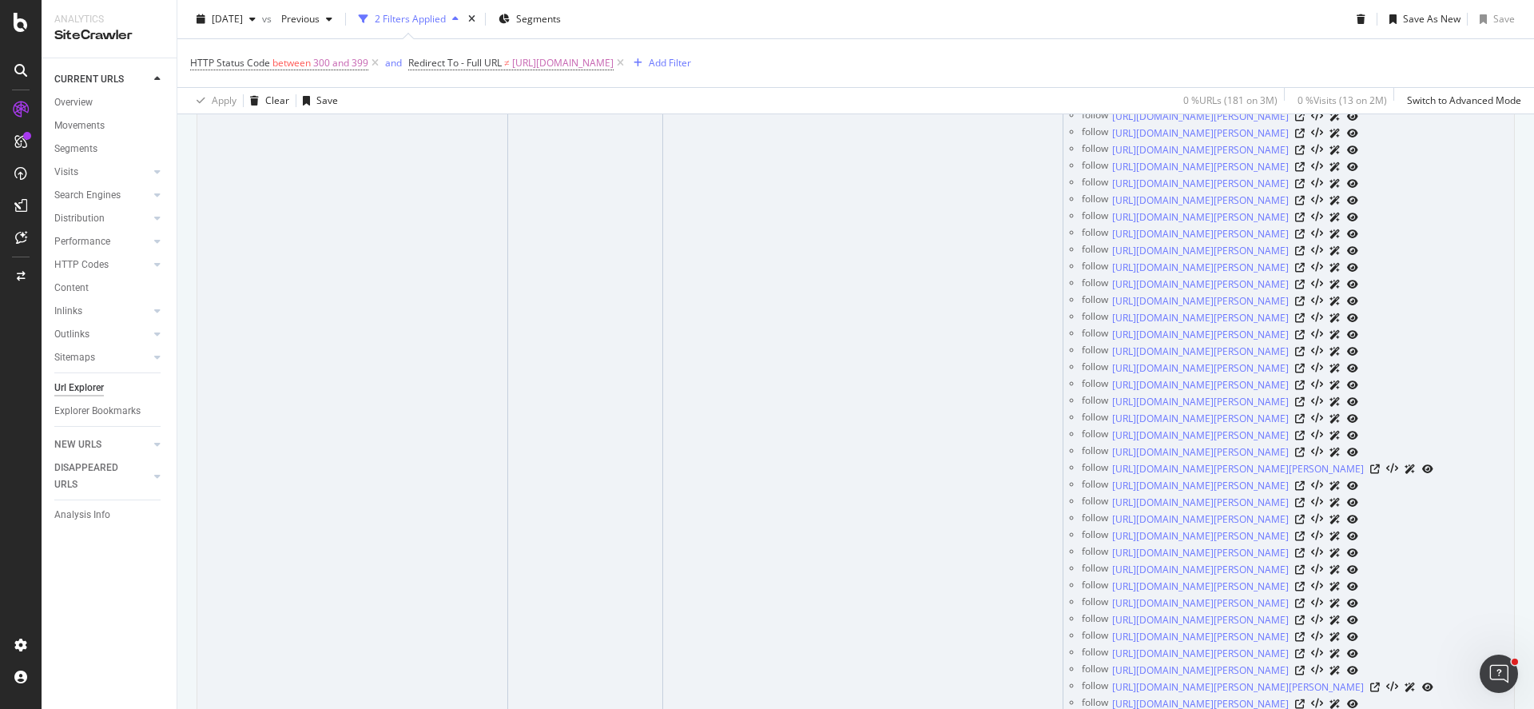
drag, startPoint x: 1458, startPoint y: 231, endPoint x: 1032, endPoint y: 332, distance: 437.6
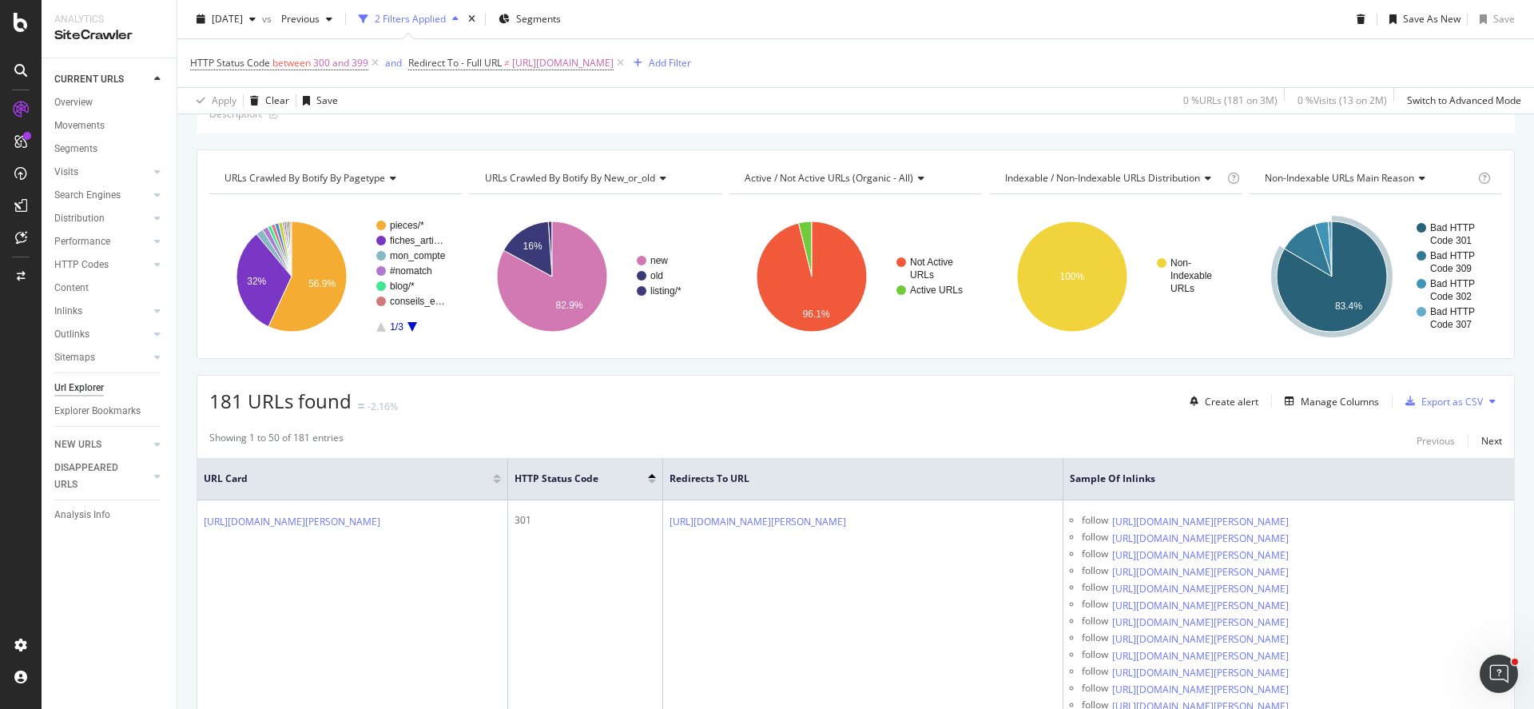
click at [925, 40] on div "HTTP Status Code between 300 and 399 and Redirect To - Full URL ≠ https://www.m…" at bounding box center [855, 63] width 1331 height 48
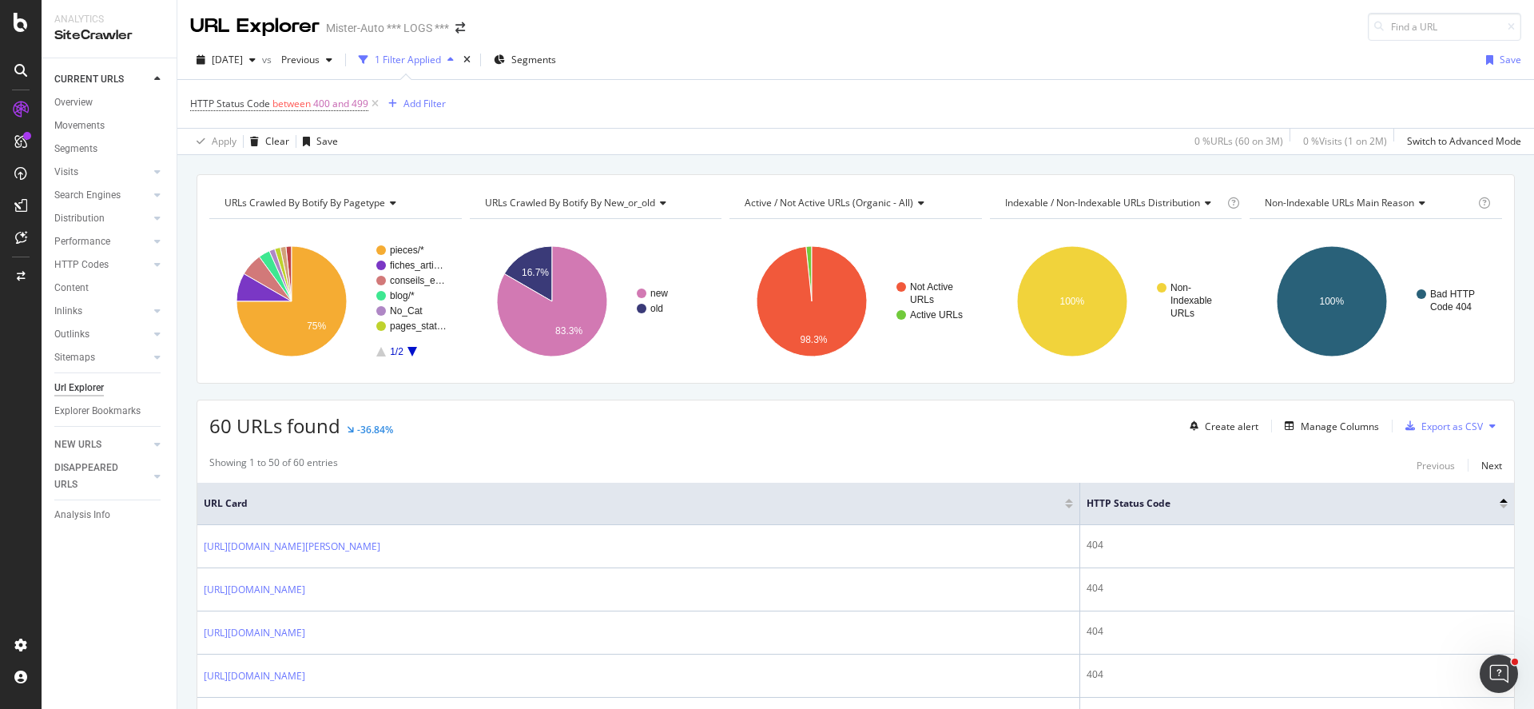
click at [744, 55] on div "[DATE] vs Previous 1 Filter Applied Segments Save" at bounding box center [855, 63] width 1357 height 32
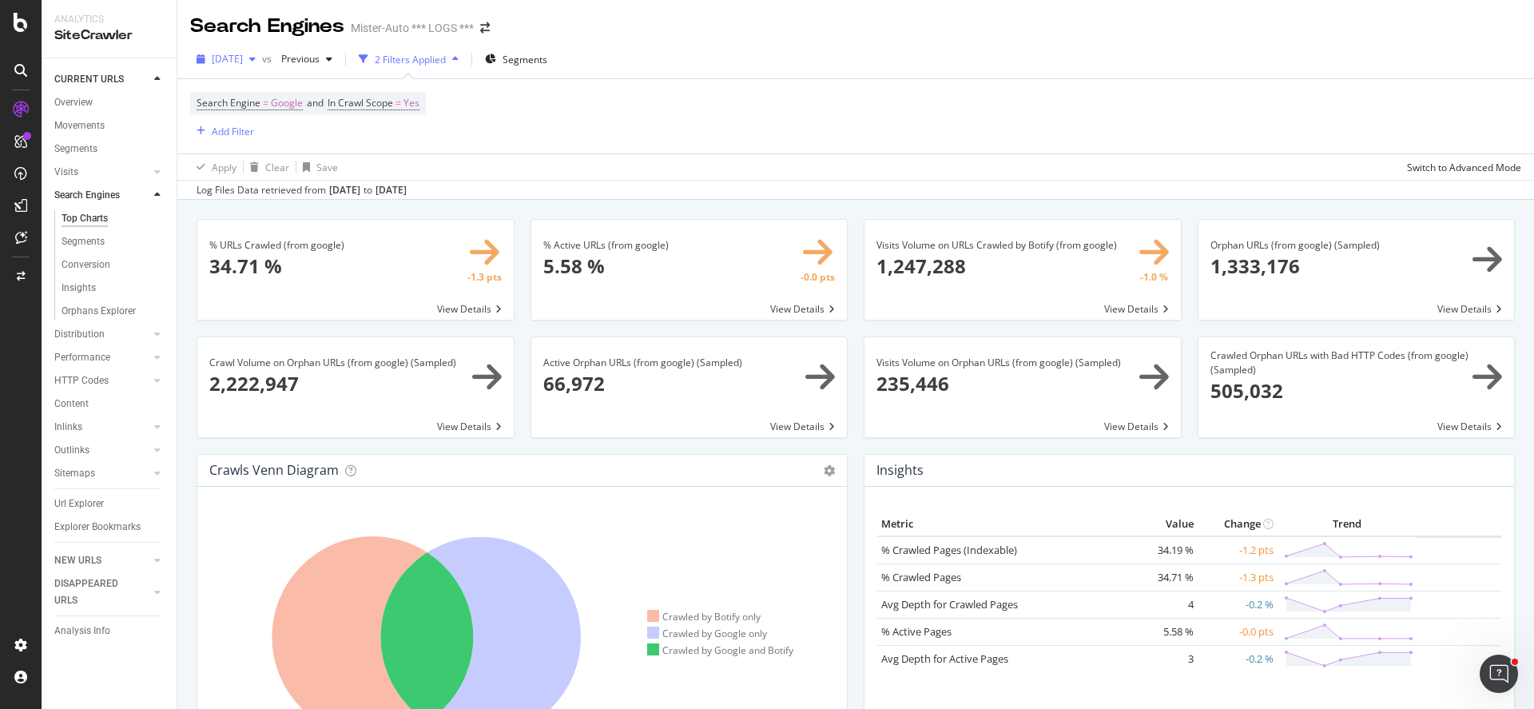
click at [243, 62] on span "2025 Sep. 8th" at bounding box center [227, 59] width 31 height 14
click at [768, 92] on div "Search Engine = Google and In Crawl Scope = Yes Add Filter" at bounding box center [855, 116] width 1331 height 74
click at [243, 54] on span "2025 Sep. 8th" at bounding box center [227, 59] width 31 height 14
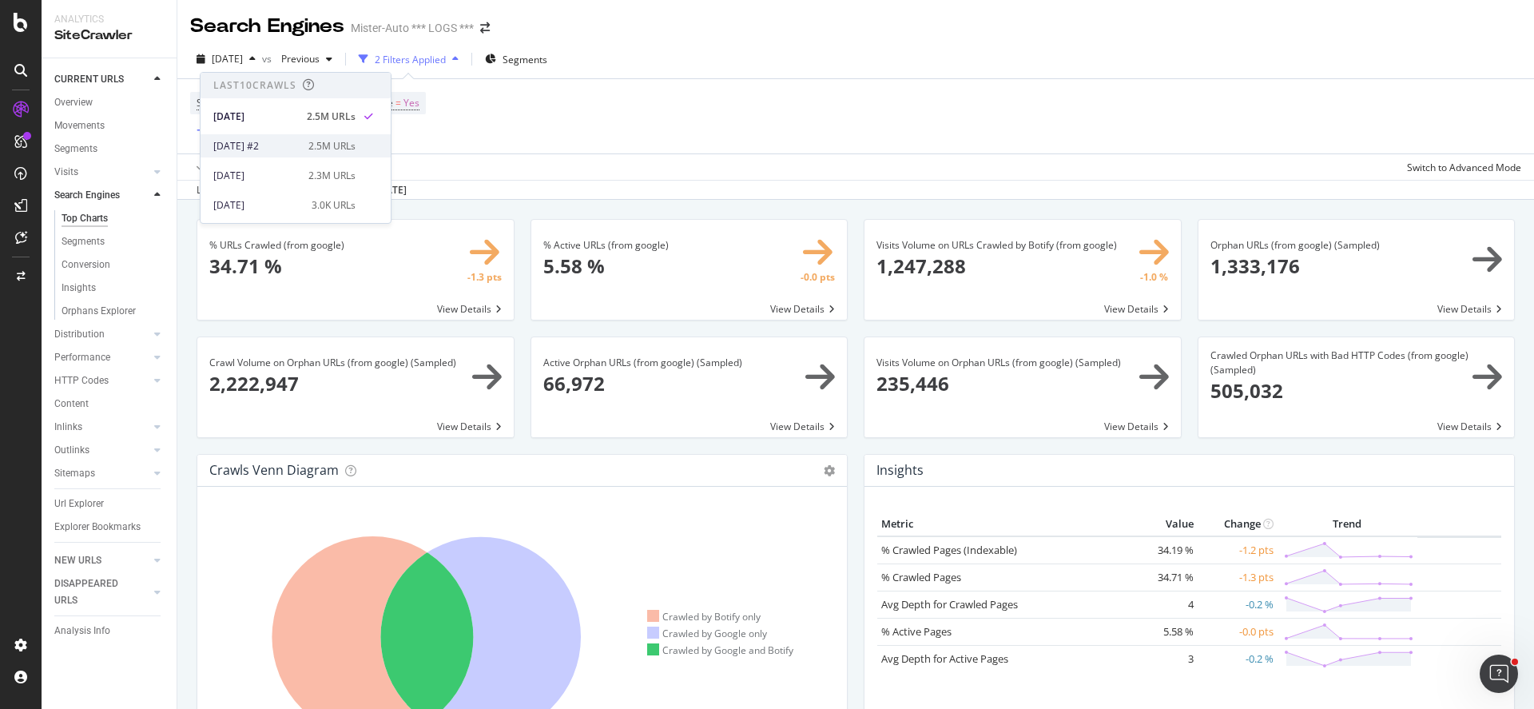
click at [282, 151] on div "[DATE] #2" at bounding box center [255, 146] width 85 height 14
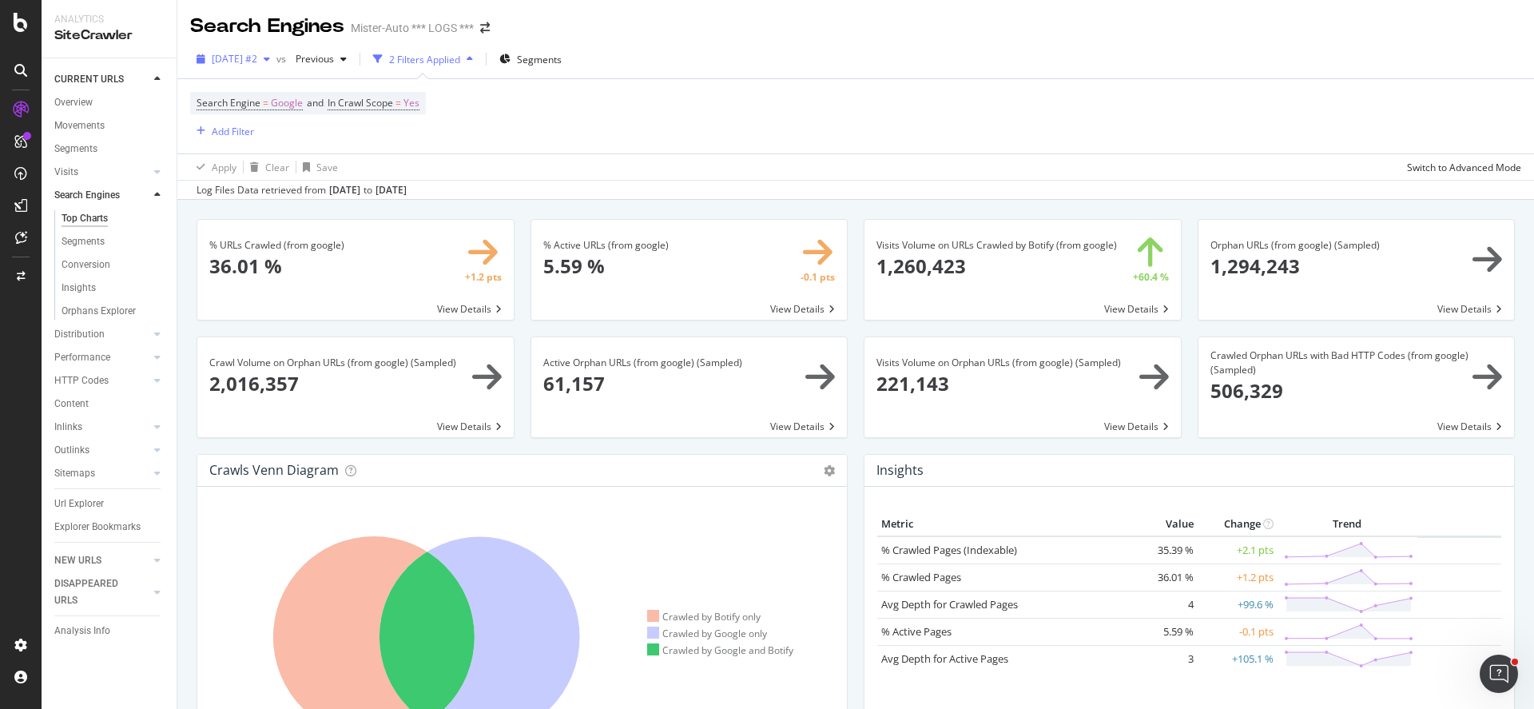
click at [257, 59] on span "[DATE] #2" at bounding box center [235, 59] width 46 height 14
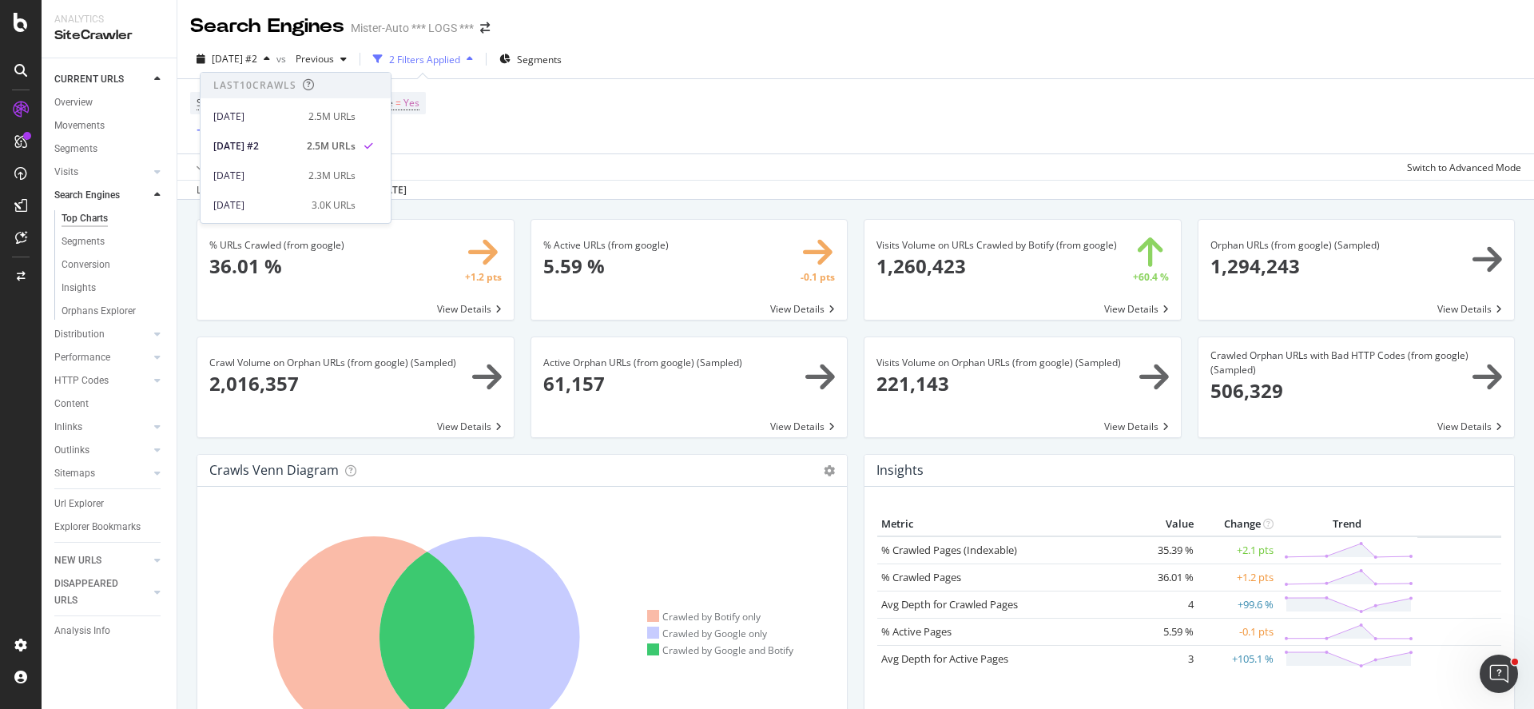
click at [837, 80] on div "Search Engine = Google and In Crawl Scope = Yes Add Filter" at bounding box center [855, 116] width 1331 height 74
click at [824, 107] on div "Search Engine = Google and In Crawl Scope = Yes Add Filter" at bounding box center [855, 116] width 1331 height 74
click at [908, 62] on div "[DATE] #2 vs Previous 2 Filters Applied Segments" at bounding box center [855, 62] width 1357 height 32
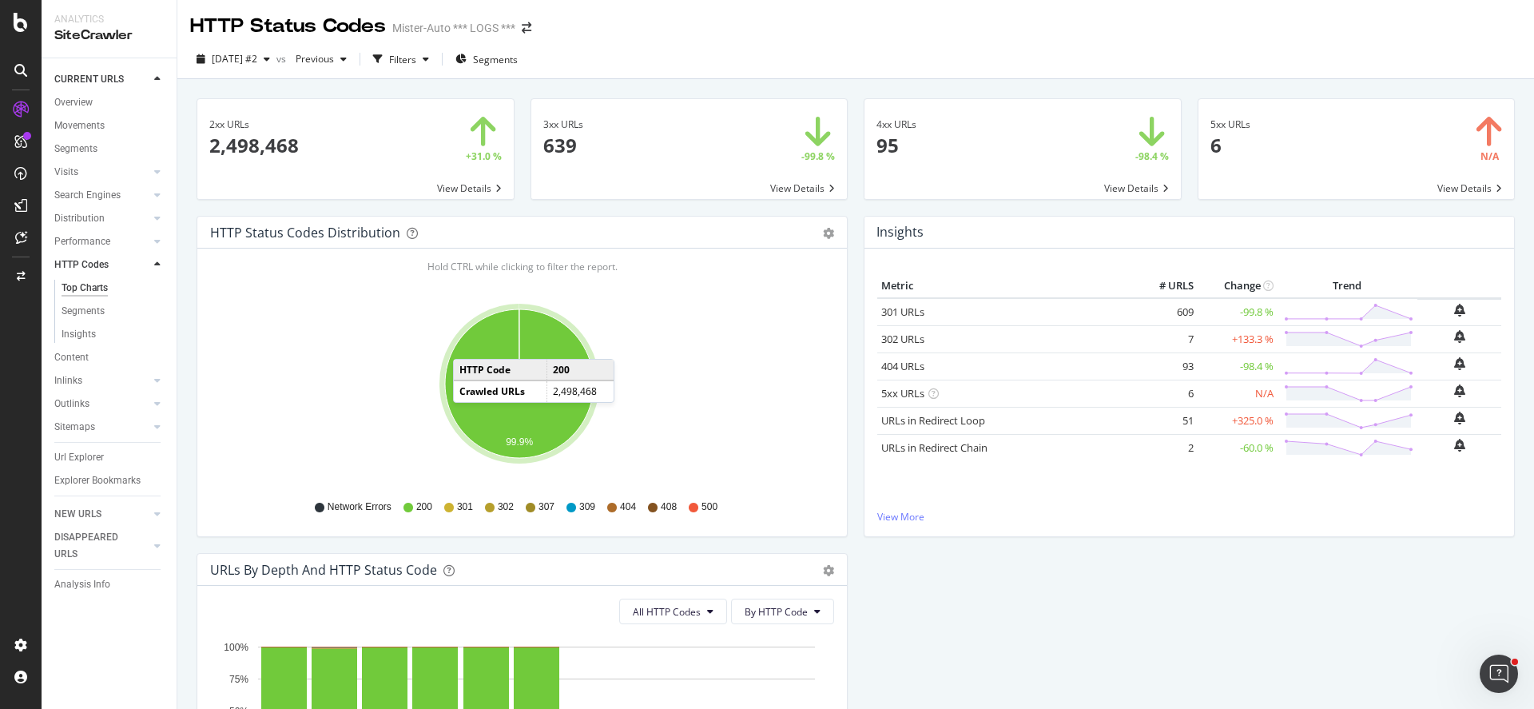
click at [760, 49] on div "[DATE] #2 vs Previous Filters Segments" at bounding box center [855, 62] width 1357 height 32
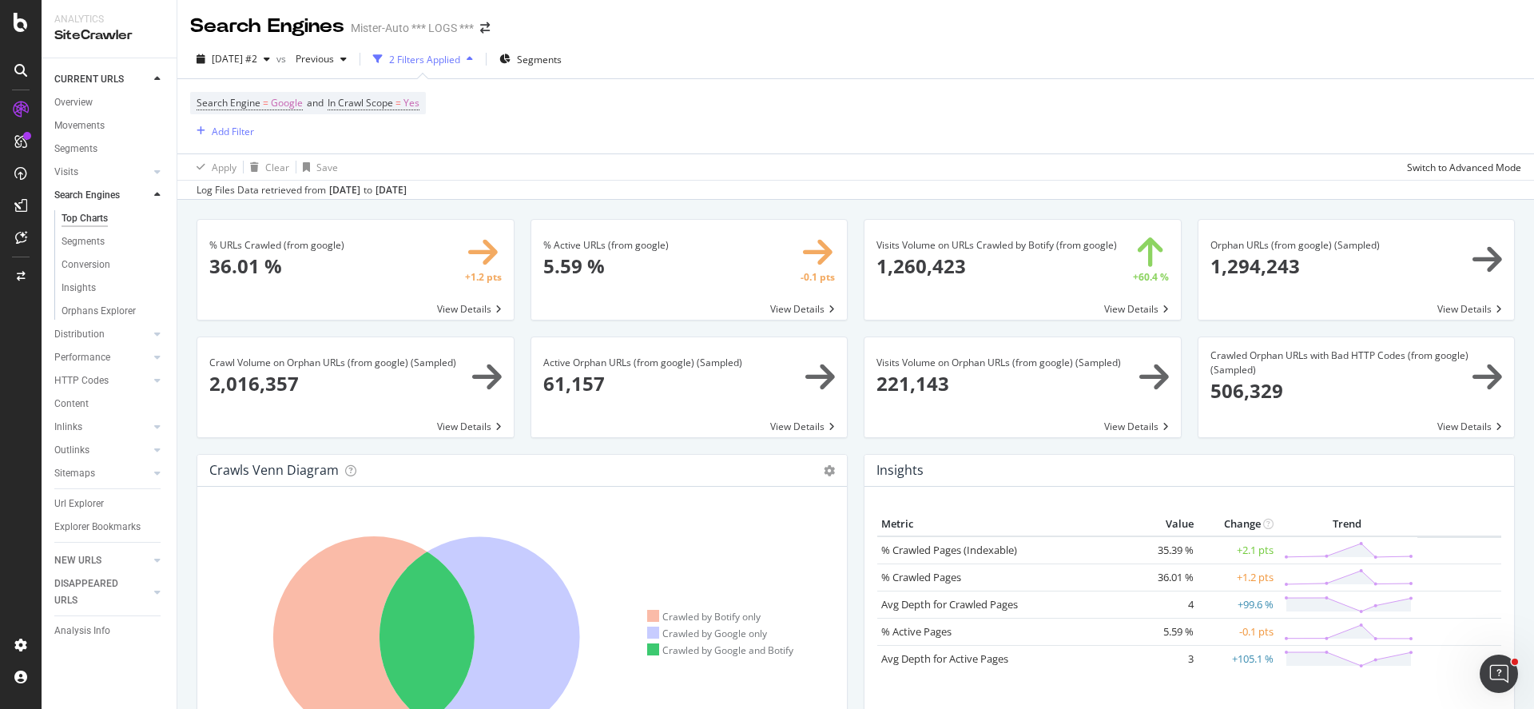
click at [229, 74] on div "[DATE] #2 vs Previous 2 Filters Applied Segments" at bounding box center [855, 62] width 1357 height 32
click at [248, 63] on span "[DATE] #2" at bounding box center [235, 59] width 46 height 14
click at [324, 177] on div "2.3M URLs" at bounding box center [331, 176] width 47 height 14
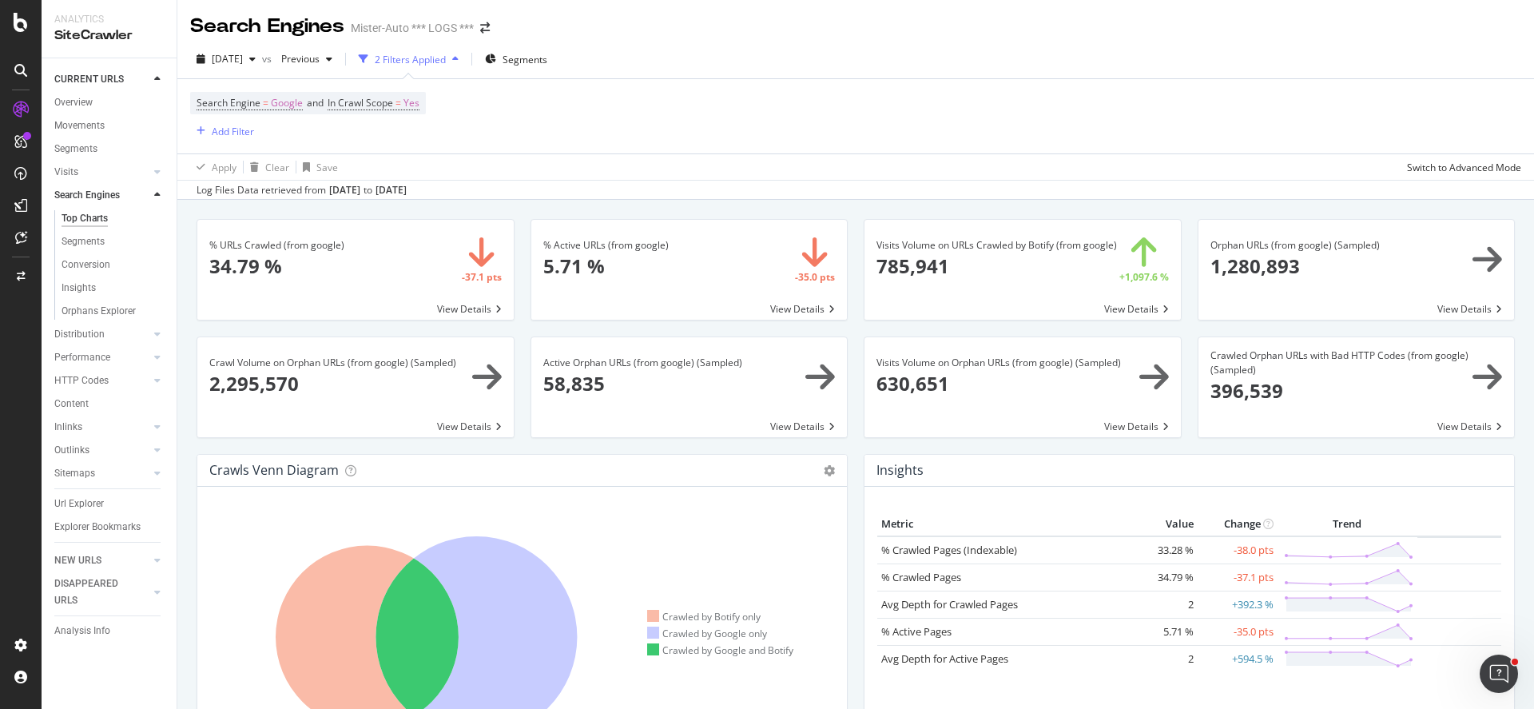
click at [247, 42] on div "[DATE] vs Previous 2 Filters Applied Segments Search Engine = Google and In Cra…" at bounding box center [855, 120] width 1357 height 160
click at [243, 60] on span "[DATE]" at bounding box center [227, 59] width 31 height 14
click at [705, 101] on div "Search Engine = Google and In Crawl Scope = Yes Add Filter" at bounding box center [855, 116] width 1331 height 74
click at [1063, 136] on div "Search Engine = Google and In Crawl Scope = Yes Add Filter" at bounding box center [855, 116] width 1331 height 74
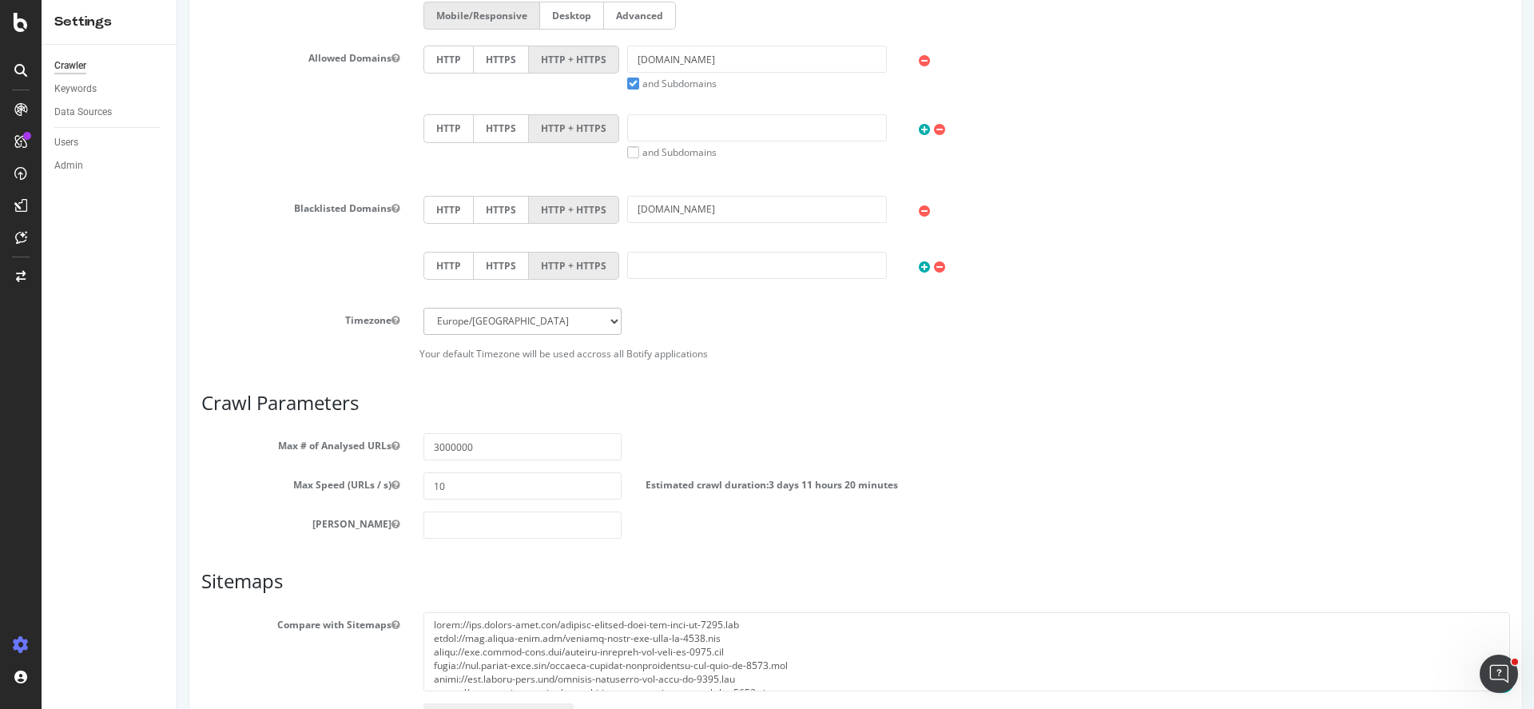
scroll to position [623, 0]
